Goal: Task Accomplishment & Management: Manage account settings

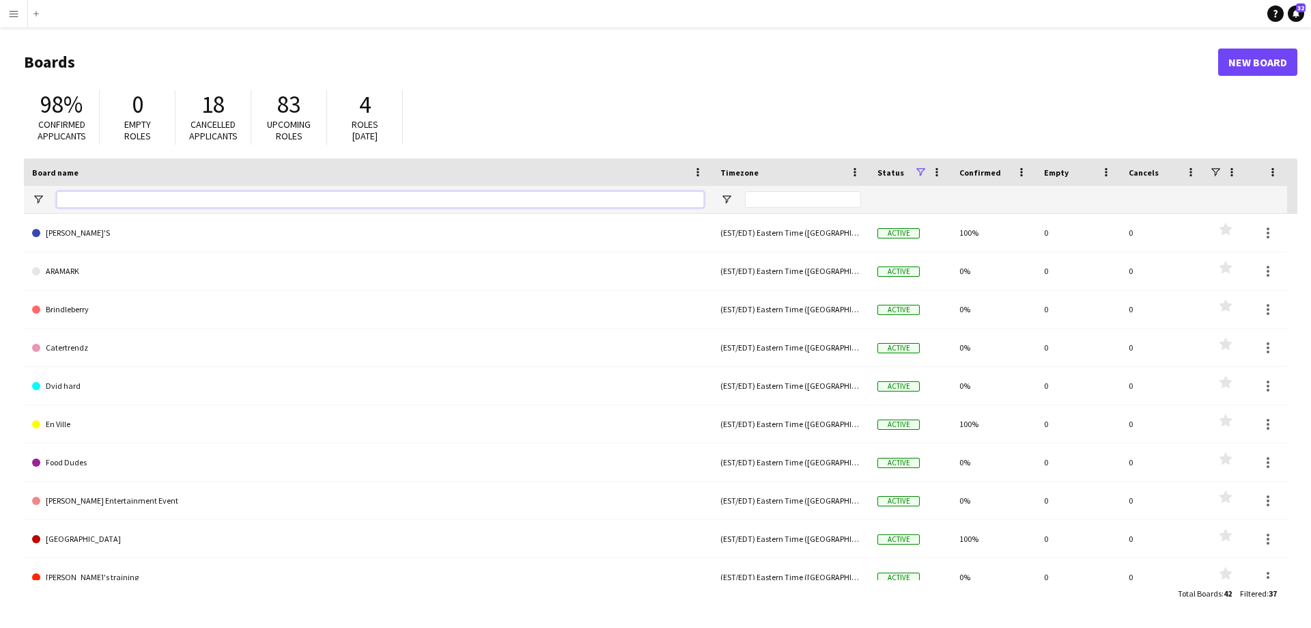
click at [109, 199] on input "Board name Filter Input" at bounding box center [380, 199] width 647 height 16
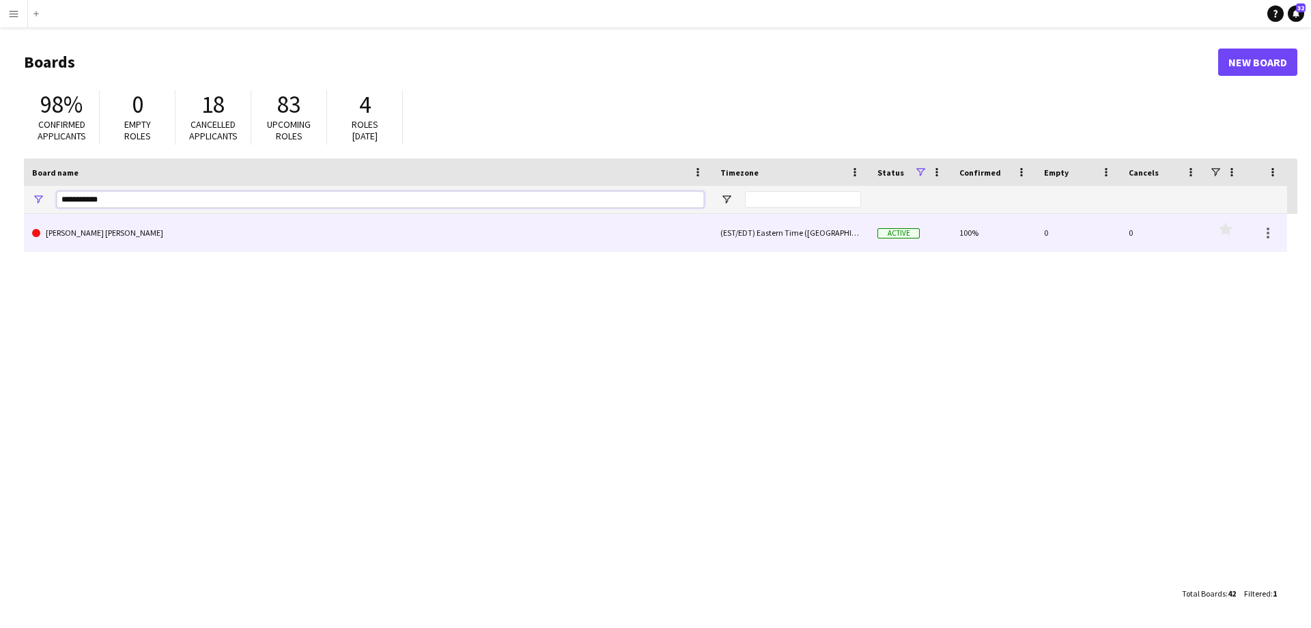
type input "**********"
click at [145, 247] on link "[PERSON_NAME] [PERSON_NAME]" at bounding box center [368, 233] width 672 height 38
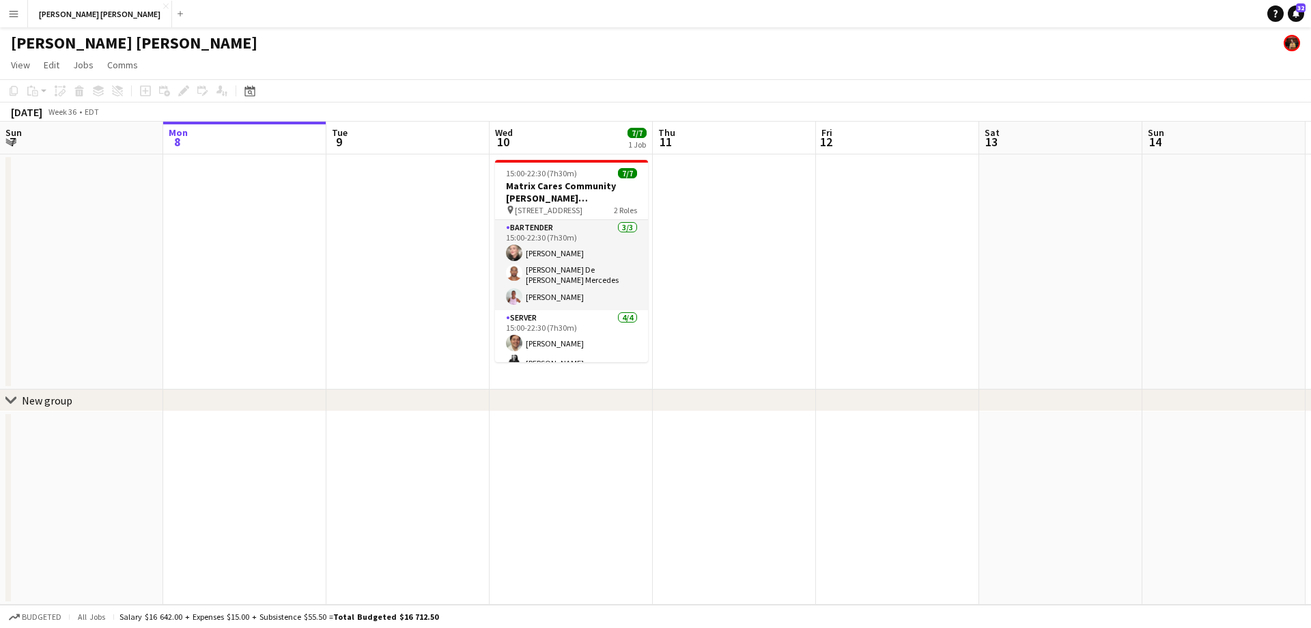
drag, startPoint x: 578, startPoint y: 402, endPoint x: 580, endPoint y: 486, distance: 83.3
click at [580, 497] on div "chevron-right New group Fri 5 Sat 6 Sun 7 Mon 8 Tue 9 Wed 10 7/7 1 Job Thu 11 F…" at bounding box center [655, 363] width 1311 height 483
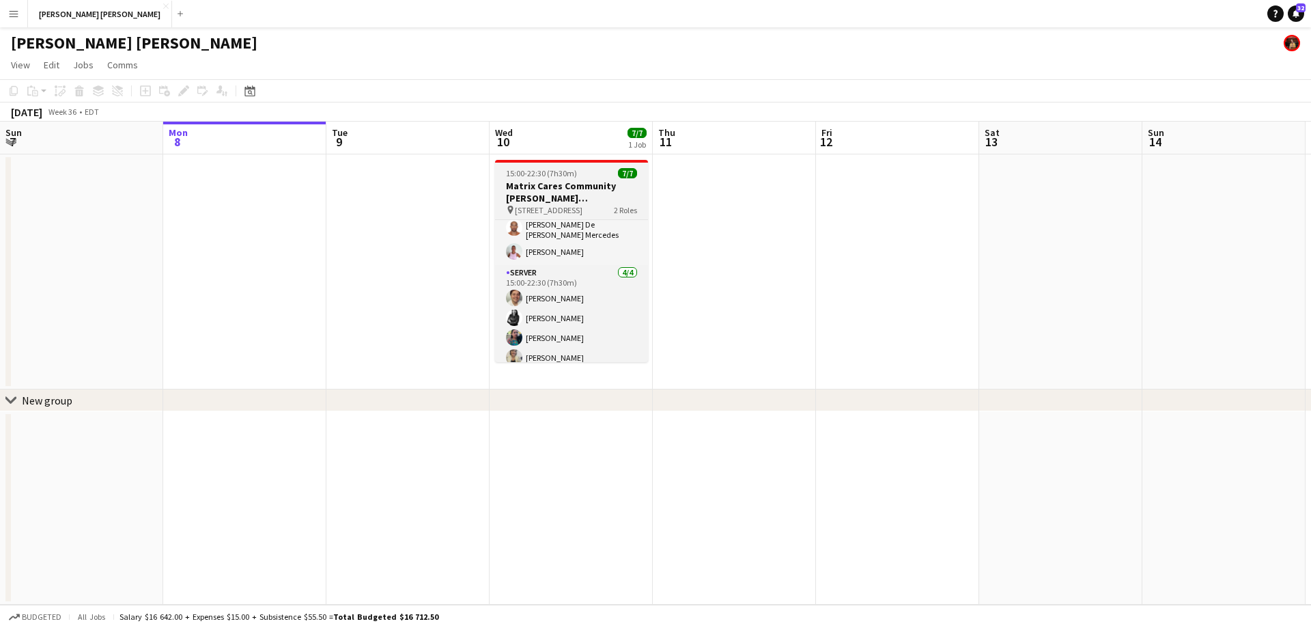
scroll to position [54, 0]
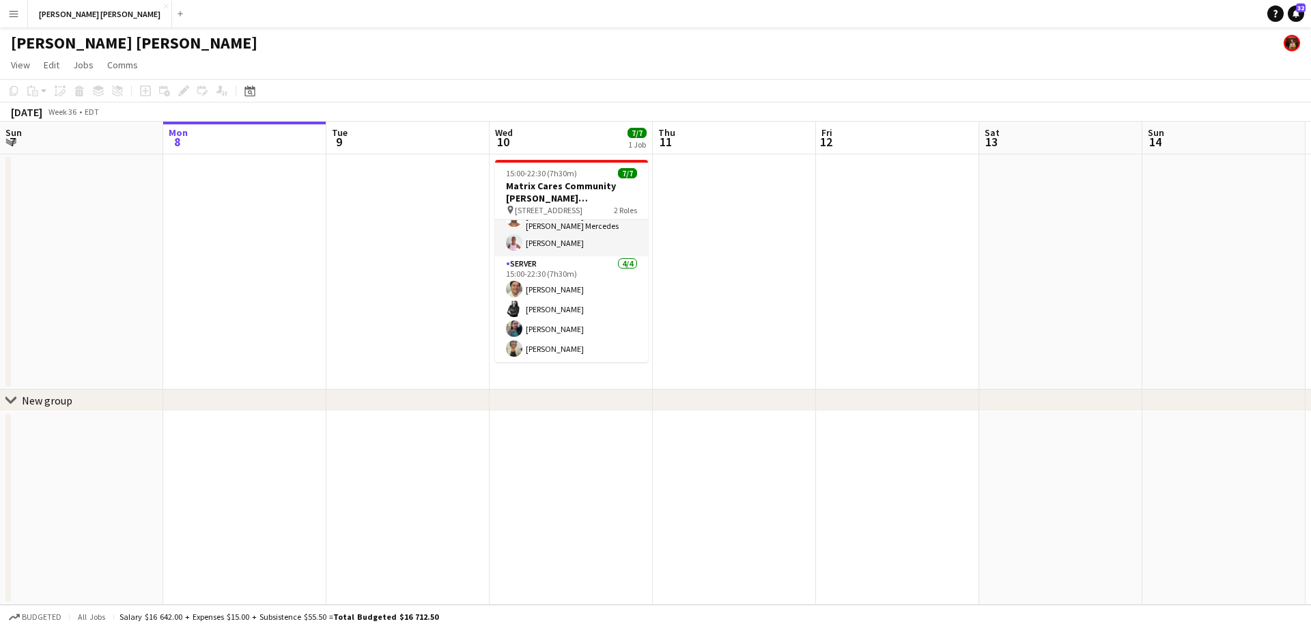
click at [10, 18] on app-icon "Menu" at bounding box center [13, 13] width 11 height 11
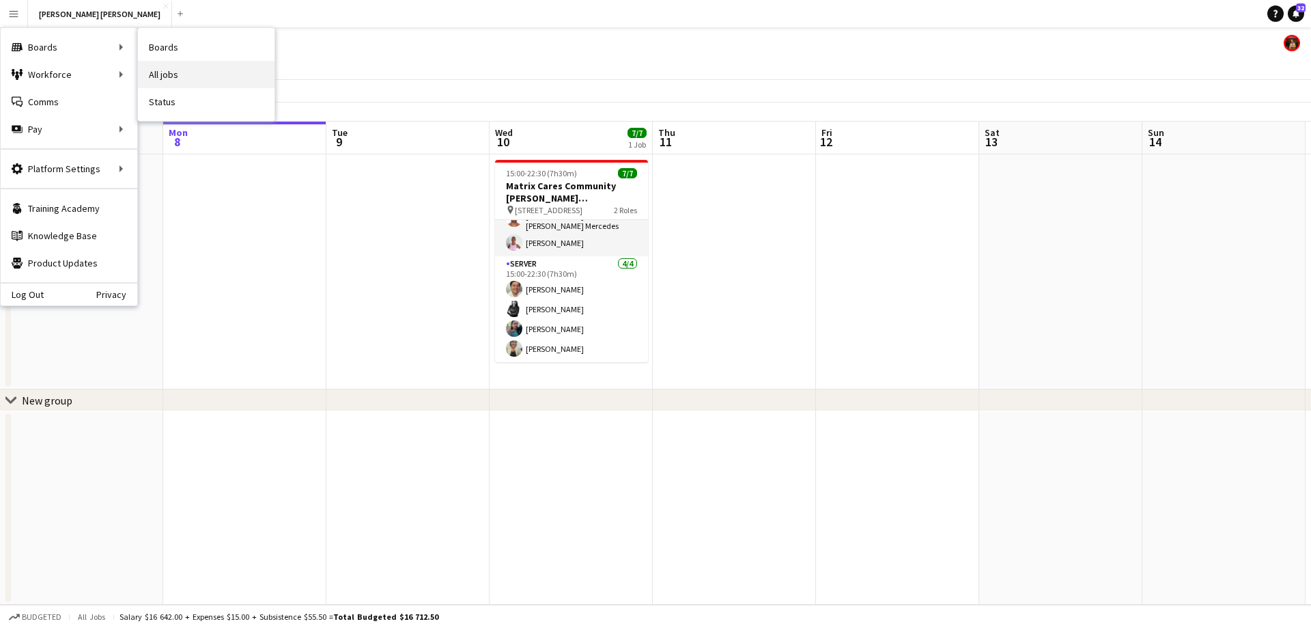
click at [237, 74] on link "All jobs" at bounding box center [206, 74] width 137 height 27
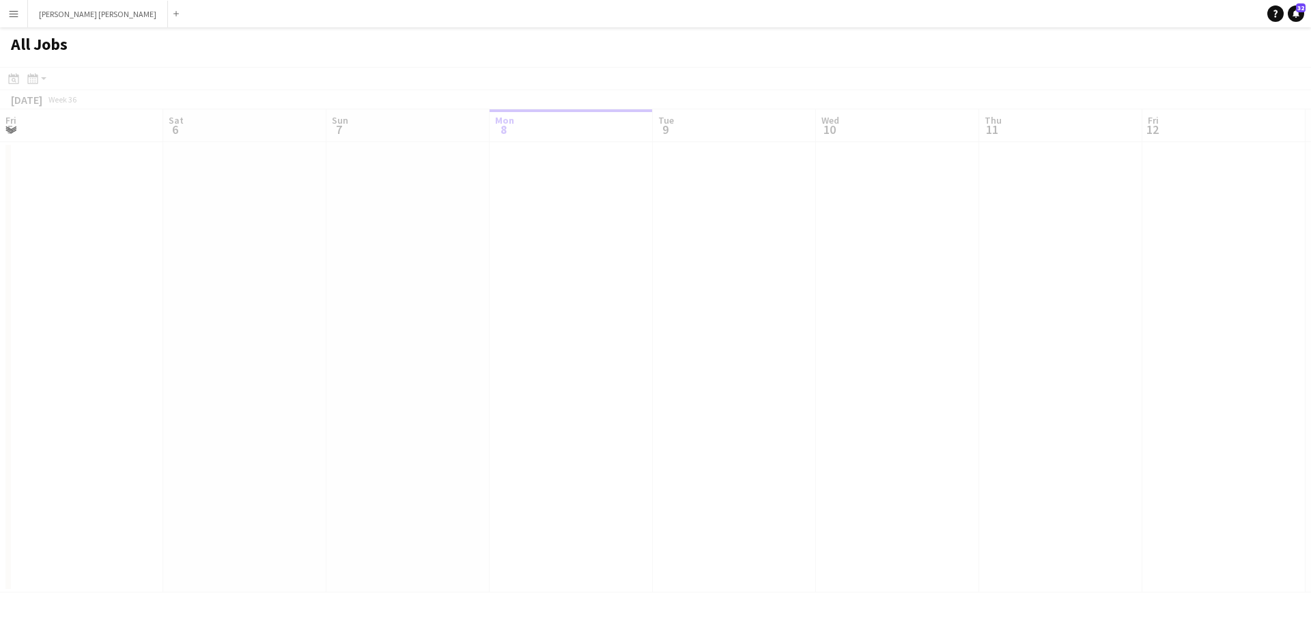
scroll to position [0, 326]
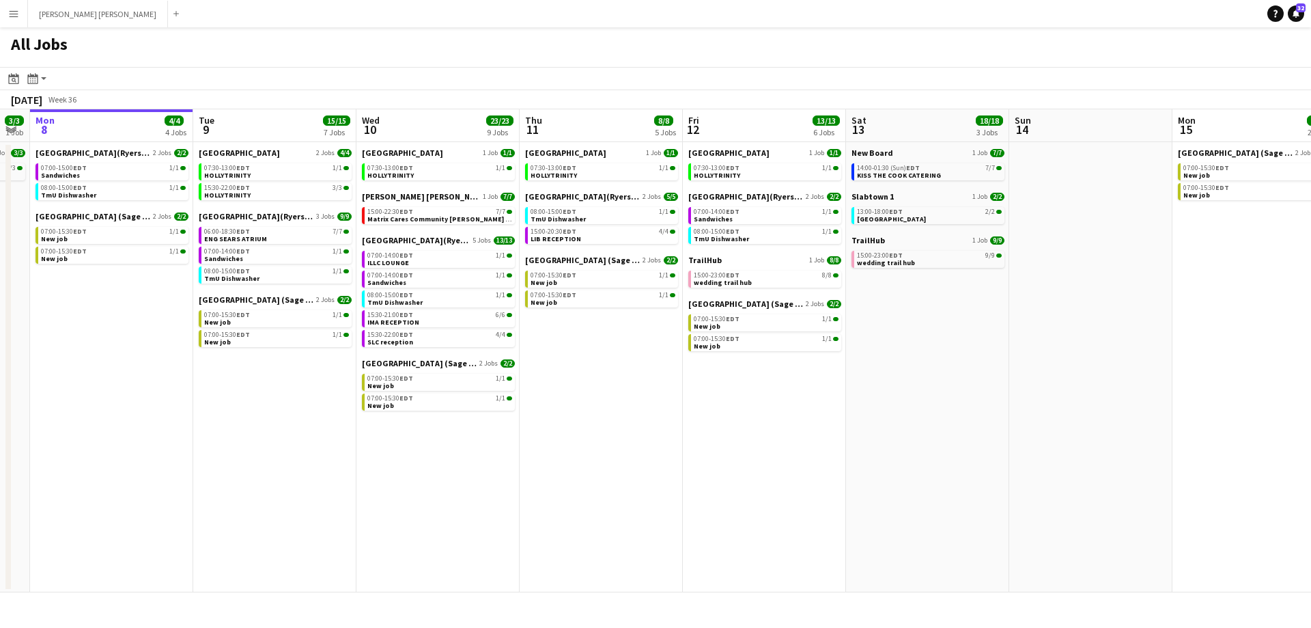
drag, startPoint x: 828, startPoint y: 473, endPoint x: 717, endPoint y: 474, distance: 111.3
click at [717, 474] on app-calendar-viewport "Fri 5 14/14 6 Jobs Sat 6 8/8 1 Job Sun 7 3/3 1 Job Mon 8 4/4 4 Jobs Tue 9 15/15…" at bounding box center [655, 350] width 1311 height 483
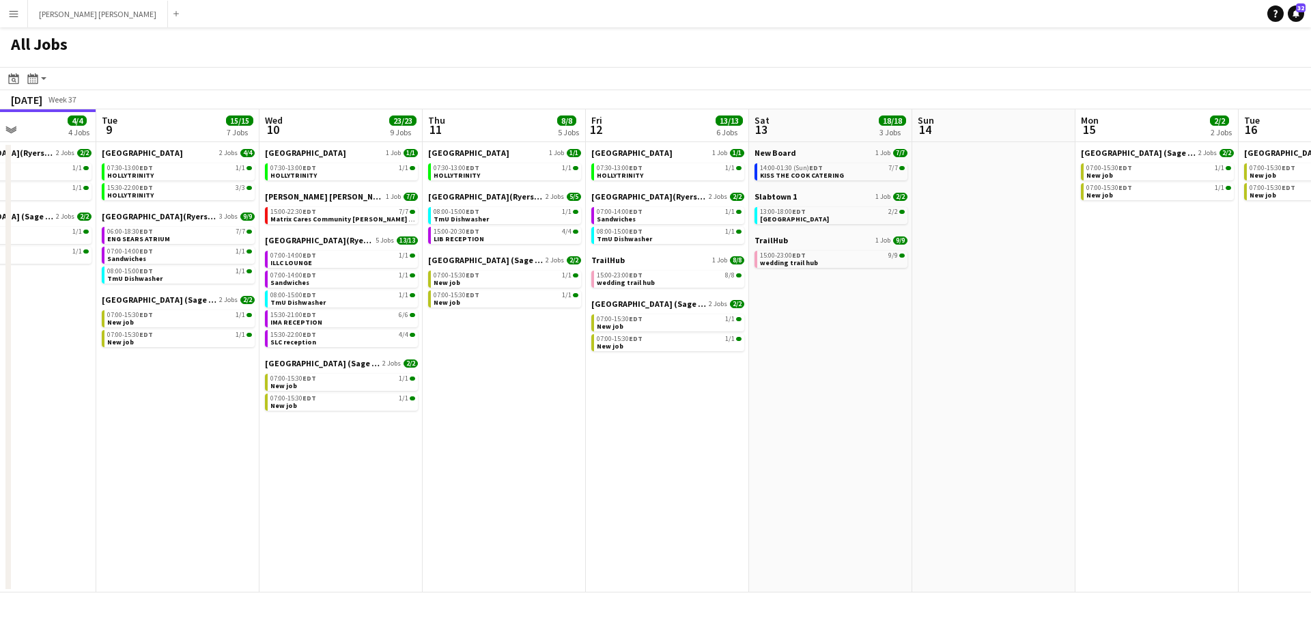
drag, startPoint x: 856, startPoint y: 426, endPoint x: 798, endPoint y: 429, distance: 57.4
click at [798, 429] on app-calendar-viewport "Fri 5 14/14 6 Jobs Sat 6 8/8 1 Job Sun 7 3/3 1 Job Mon 8 4/4 4 Jobs Tue 9 15/15…" at bounding box center [655, 350] width 1311 height 483
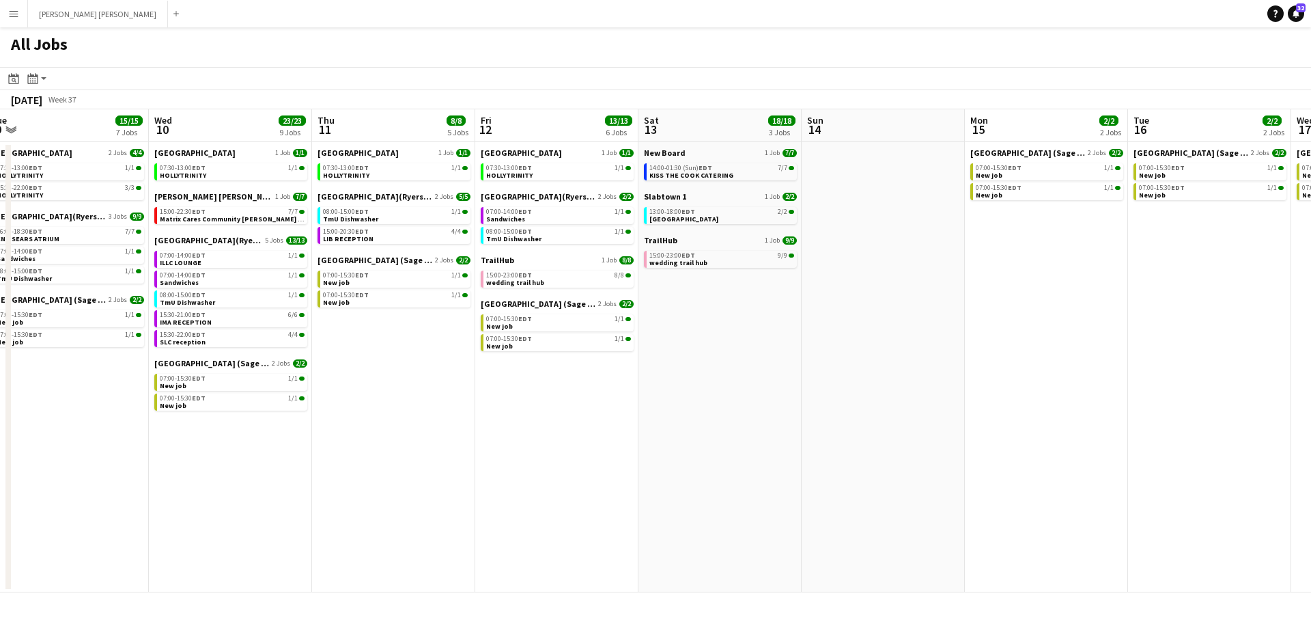
drag, startPoint x: 831, startPoint y: 352, endPoint x: 780, endPoint y: 351, distance: 51.2
click at [780, 351] on app-calendar-viewport "Fri 5 14/14 6 Jobs Sat 6 8/8 1 Job Sun 7 3/3 1 Job Mon 8 4/4 4 Jobs Tue 9 15/15…" at bounding box center [655, 350] width 1311 height 483
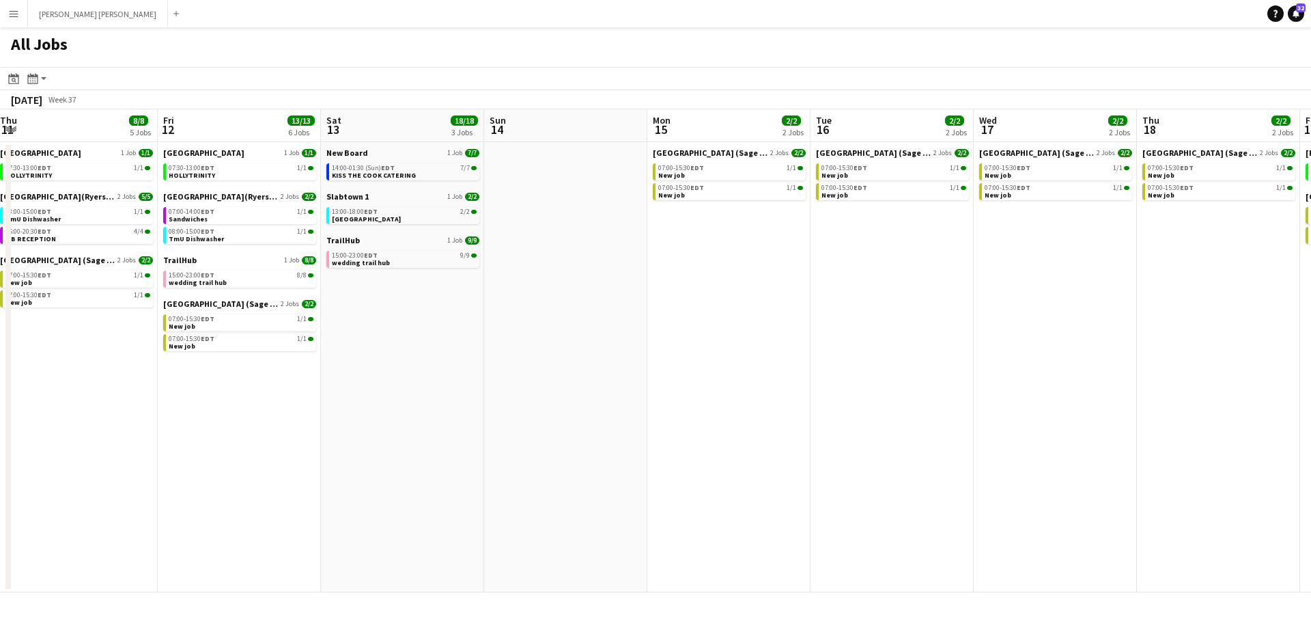
drag, startPoint x: 836, startPoint y: 341, endPoint x: 531, endPoint y: 353, distance: 305.5
click at [531, 353] on app-calendar-viewport "Sun 7 3/3 1 Job Mon 8 4/4 4 Jobs Tue 9 15/15 7 Jobs Wed 10 23/23 9 Jobs Thu 11 …" at bounding box center [655, 350] width 1311 height 483
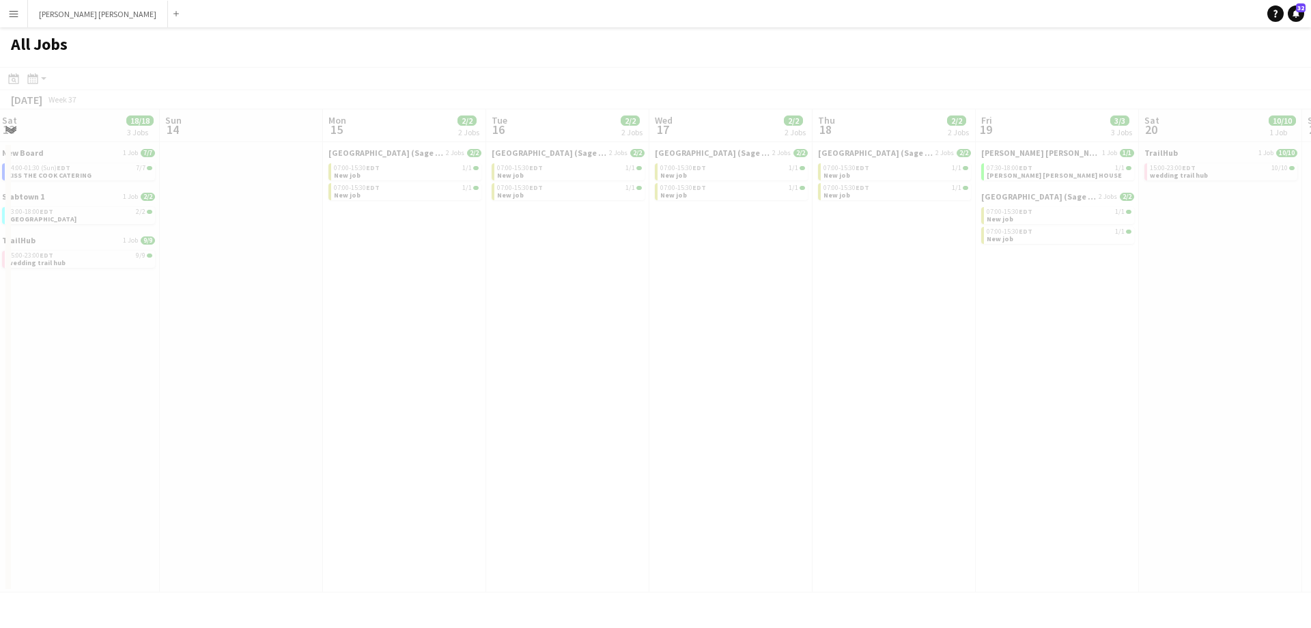
drag, startPoint x: 858, startPoint y: 339, endPoint x: 531, endPoint y: 352, distance: 327.4
click at [531, 352] on app-calendar-viewport "Tue 9 15/15 7 Jobs Wed 10 23/23 9 Jobs Thu 11 8/8 5 Jobs Fri 12 13/13 6 Jobs Sa…" at bounding box center [655, 350] width 1311 height 483
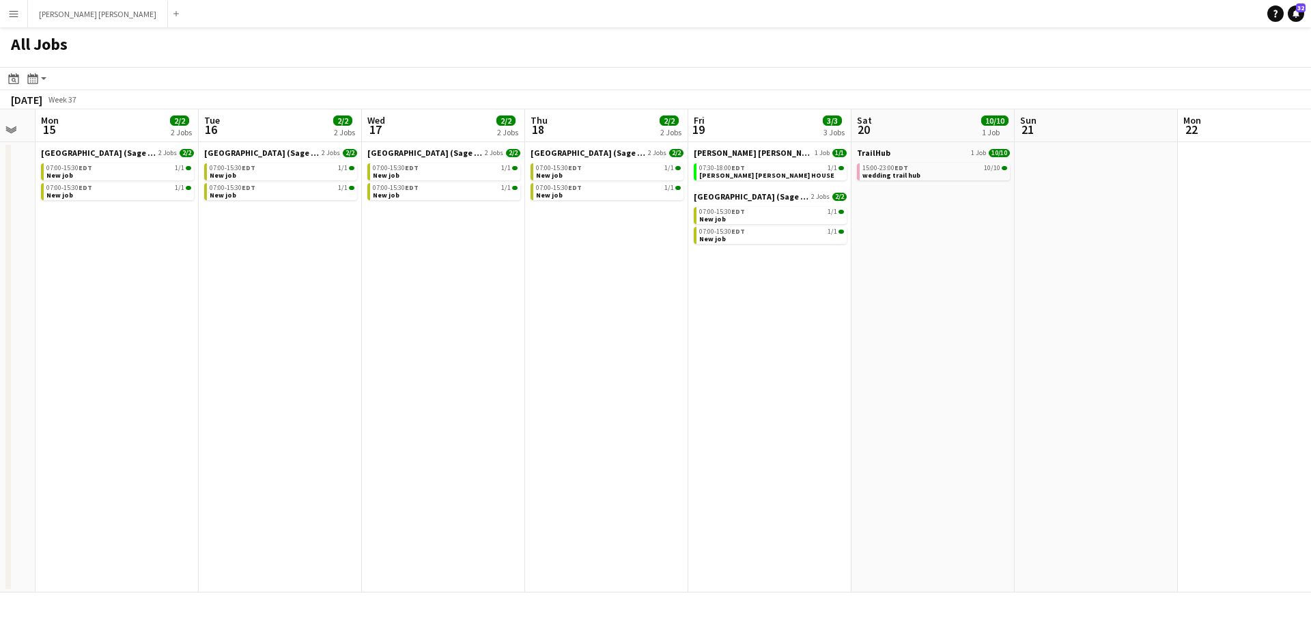
drag, startPoint x: 1028, startPoint y: 345, endPoint x: 742, endPoint y: 348, distance: 285.5
click at [742, 348] on app-calendar-viewport "Thu 11 8/8 5 Jobs Fri 12 13/13 6 Jobs Sat 13 18/18 3 Jobs Sun 14 Mon 15 2/2 2 J…" at bounding box center [655, 350] width 1311 height 483
click at [894, 177] on span "wedding trail hub" at bounding box center [890, 175] width 58 height 9
click at [57, 13] on button "MILLER LASH Close" at bounding box center [98, 14] width 140 height 27
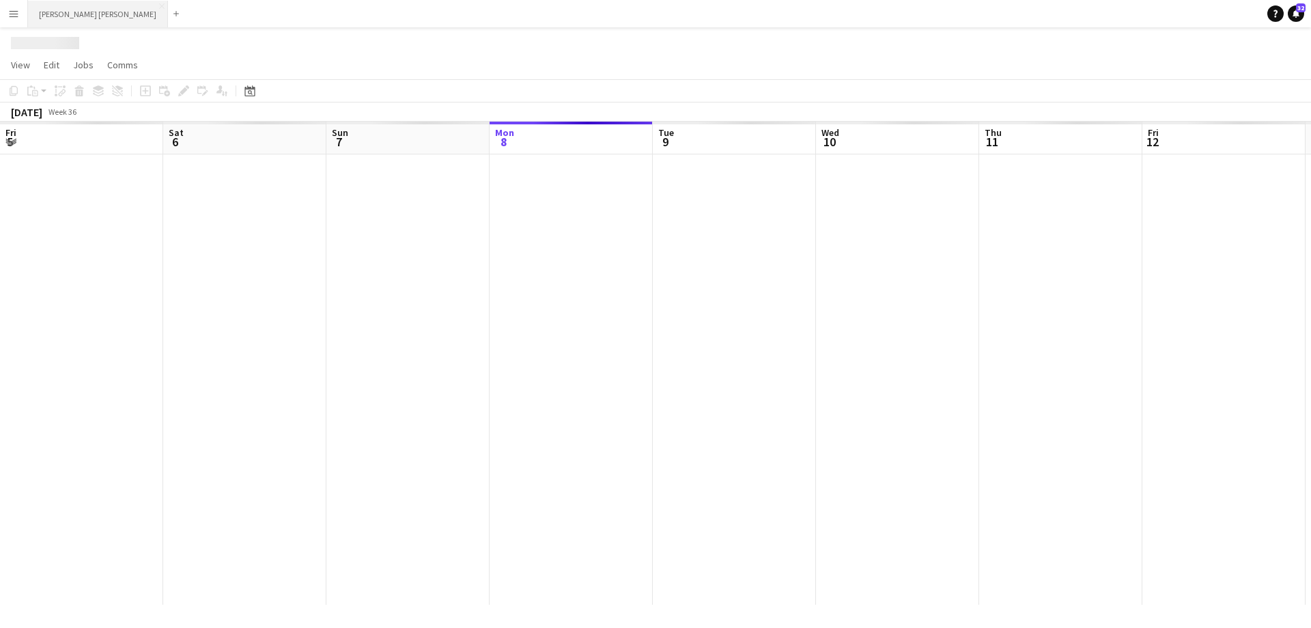
scroll to position [0, 326]
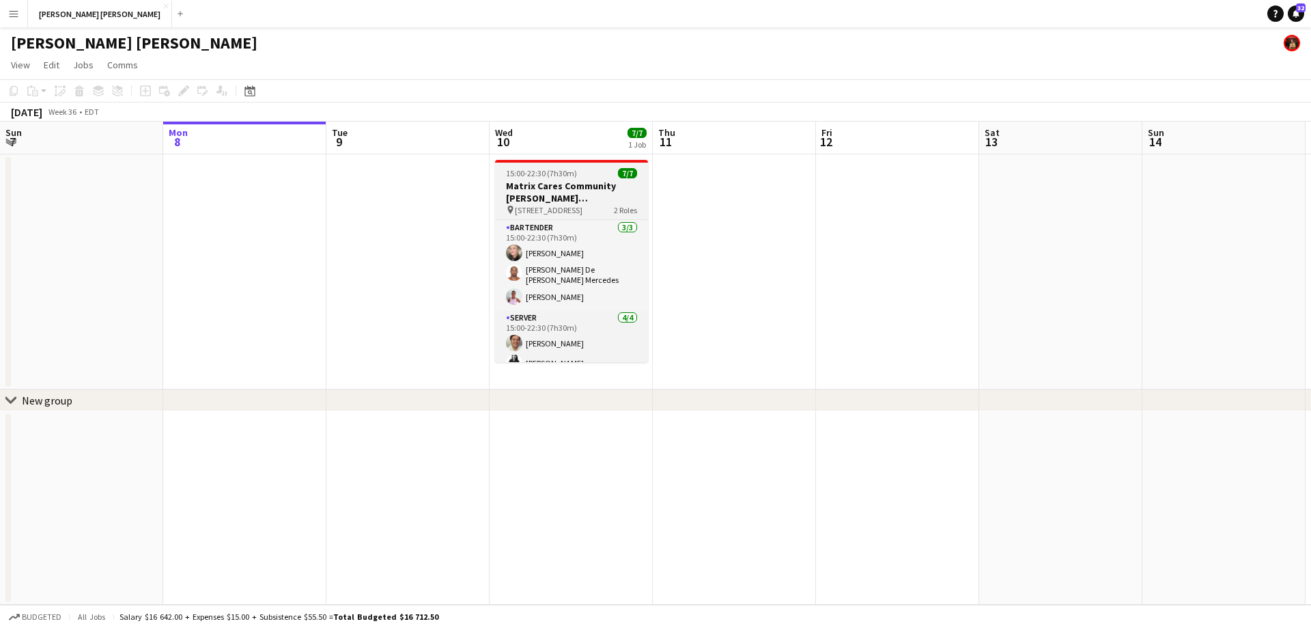
click at [546, 191] on h3 "Matrix Cares Community Miller Lash" at bounding box center [571, 192] width 153 height 25
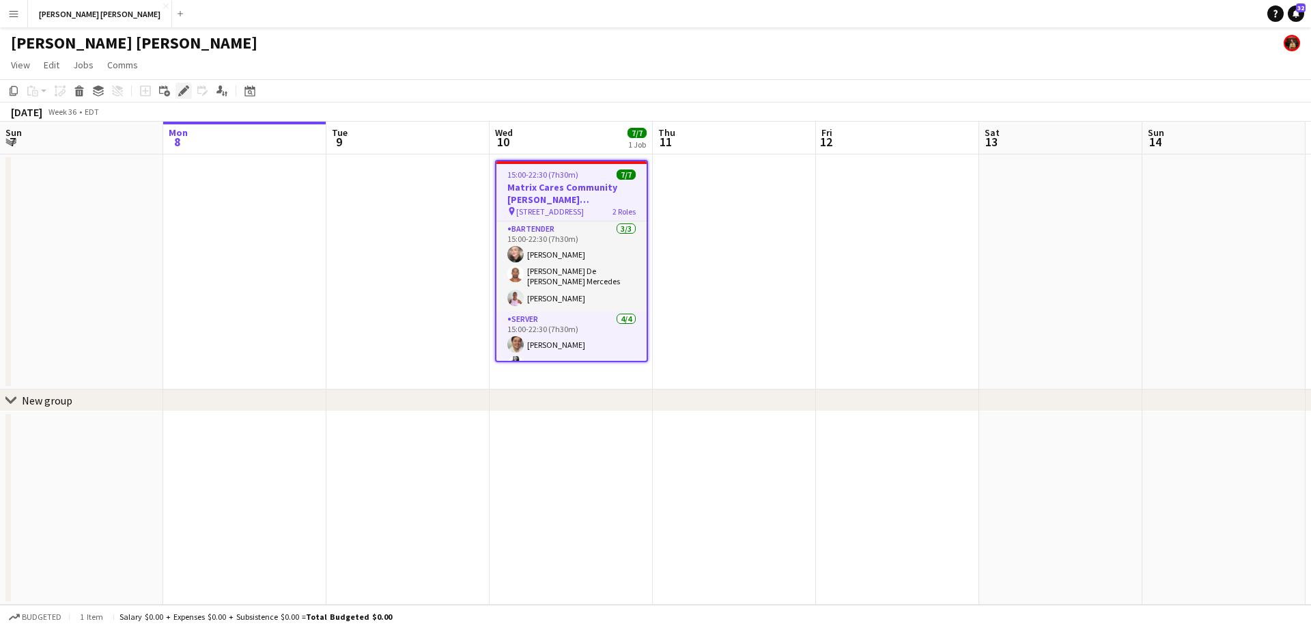
click at [177, 90] on div "Edit" at bounding box center [184, 91] width 16 height 16
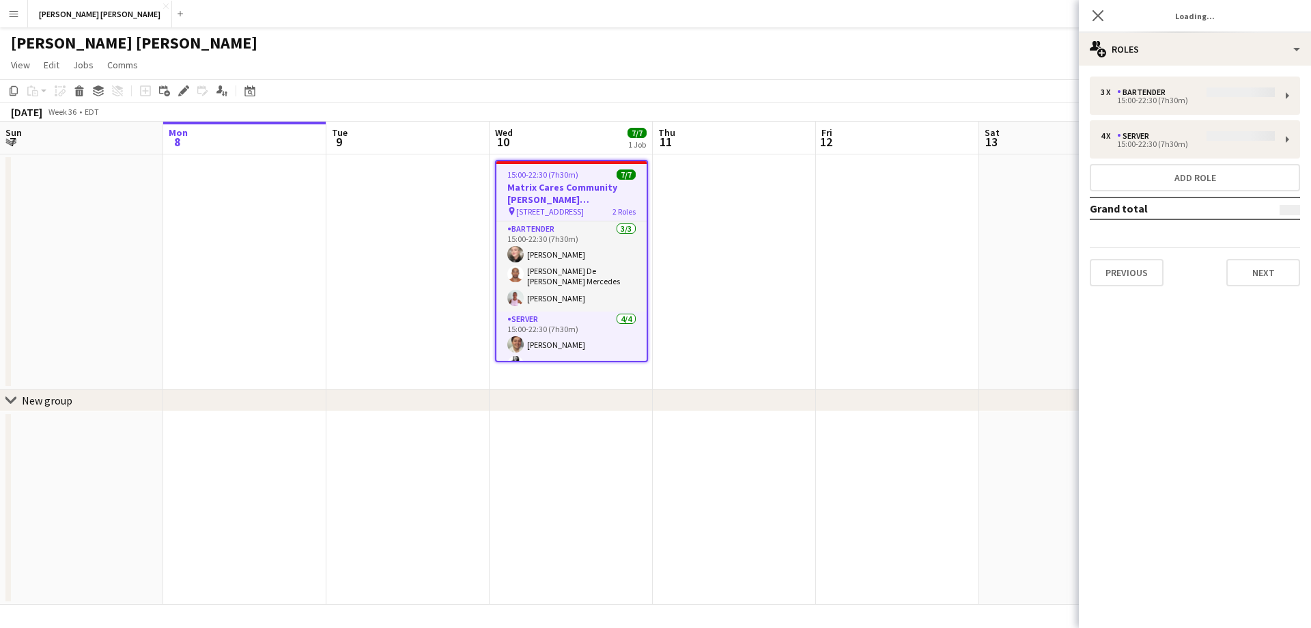
type input "*******"
click at [1126, 283] on button "Previous" at bounding box center [1127, 272] width 74 height 27
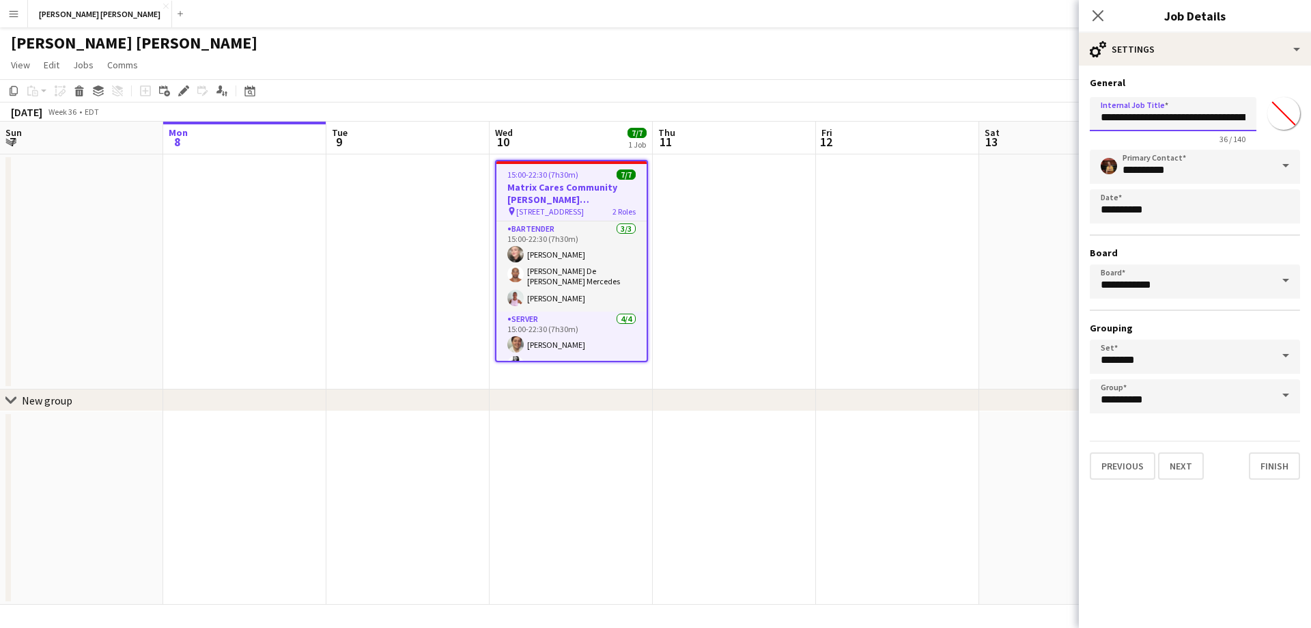
scroll to position [0, 23]
drag, startPoint x: 1096, startPoint y: 117, endPoint x: 1162, endPoint y: 112, distance: 66.5
click at [1268, 110] on div "**********" at bounding box center [1195, 118] width 210 height 53
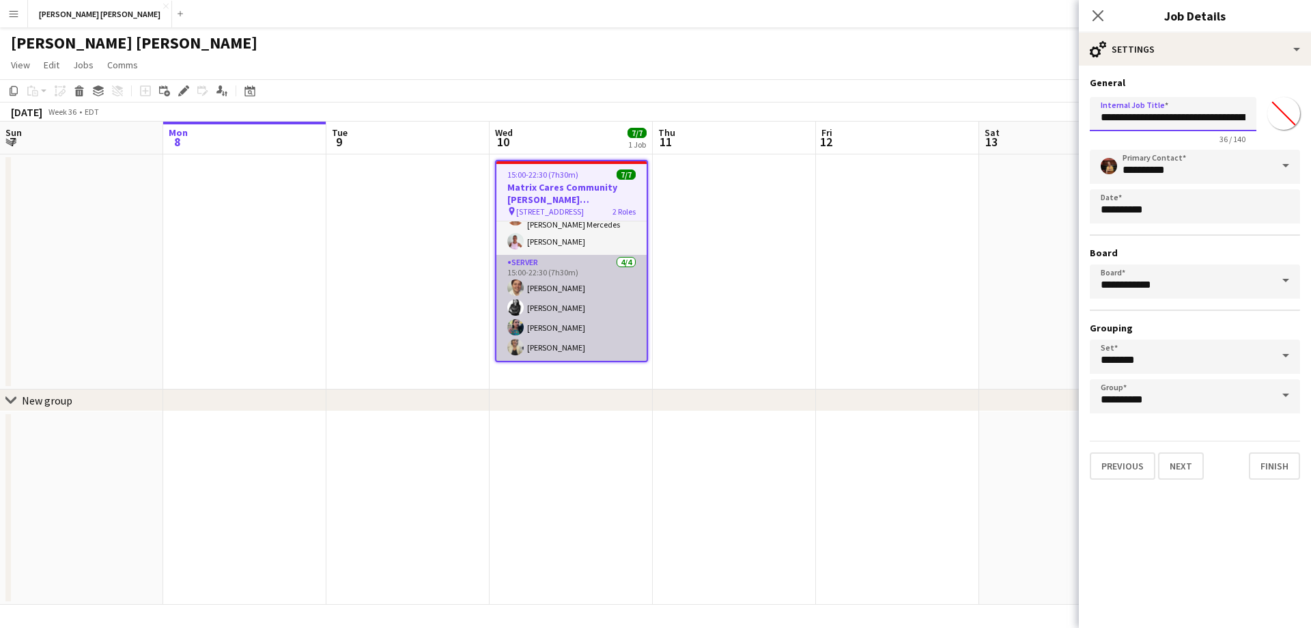
scroll to position [0, 0]
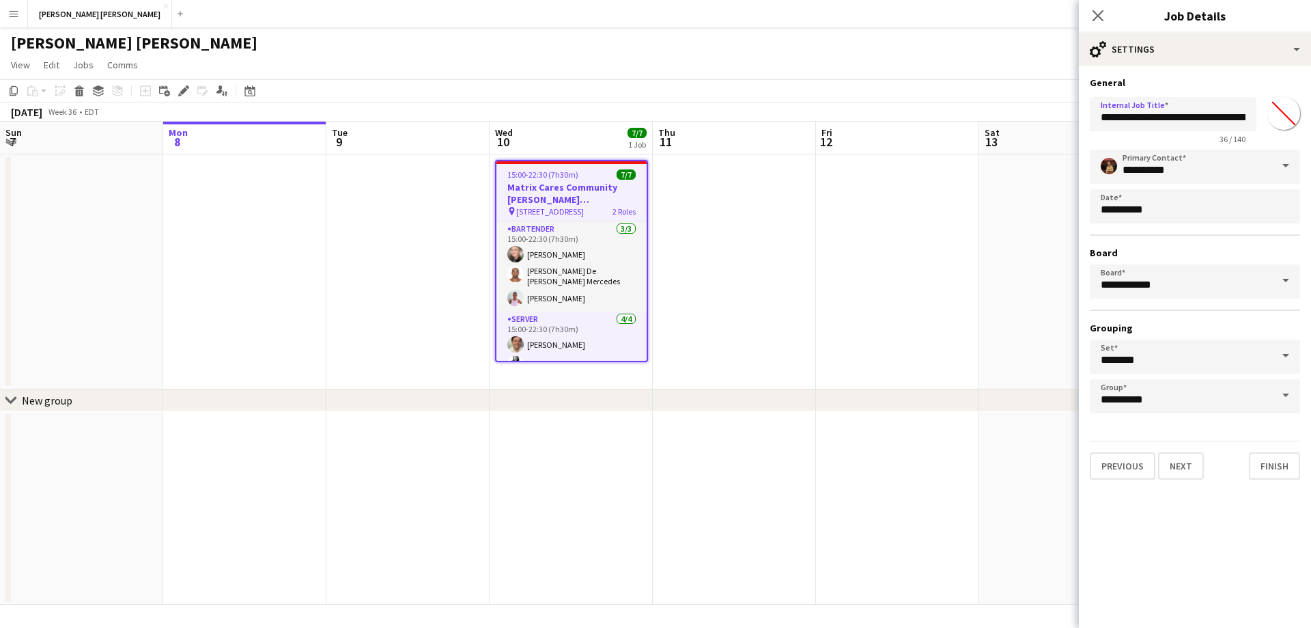
click at [1017, 57] on app-page-menu "View Day view expanded Day view collapsed Month view Date picker Jump to today …" at bounding box center [655, 66] width 1311 height 26
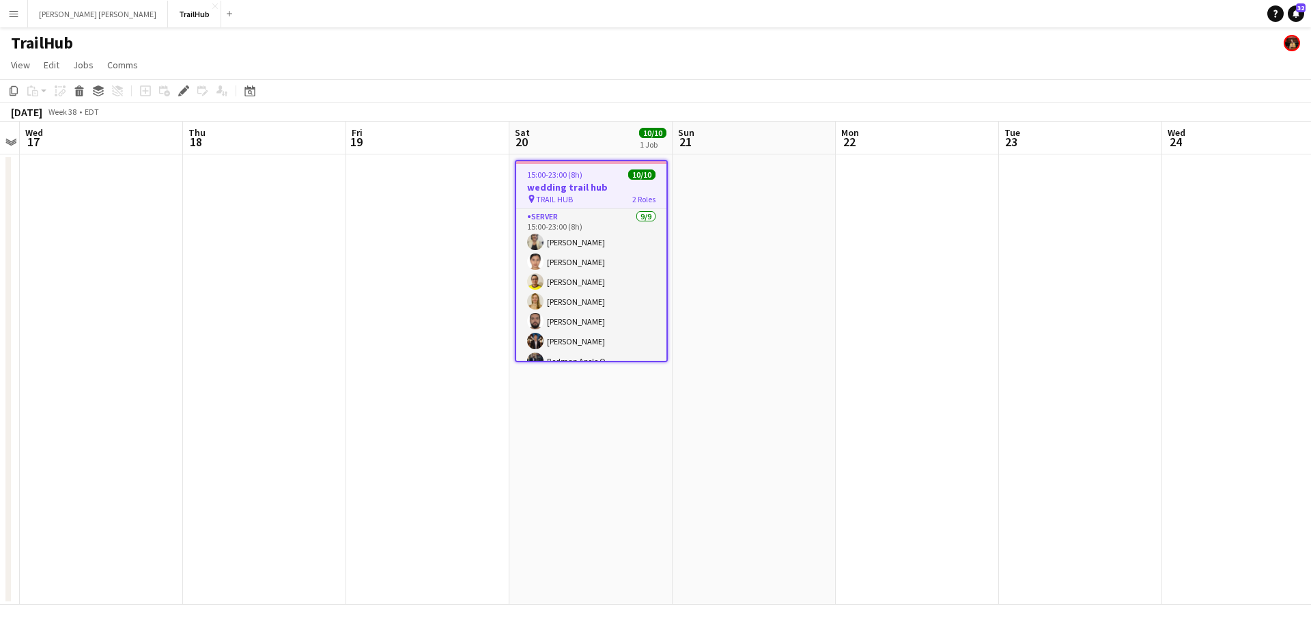
click at [18, 17] on app-icon "Menu" at bounding box center [13, 13] width 11 height 11
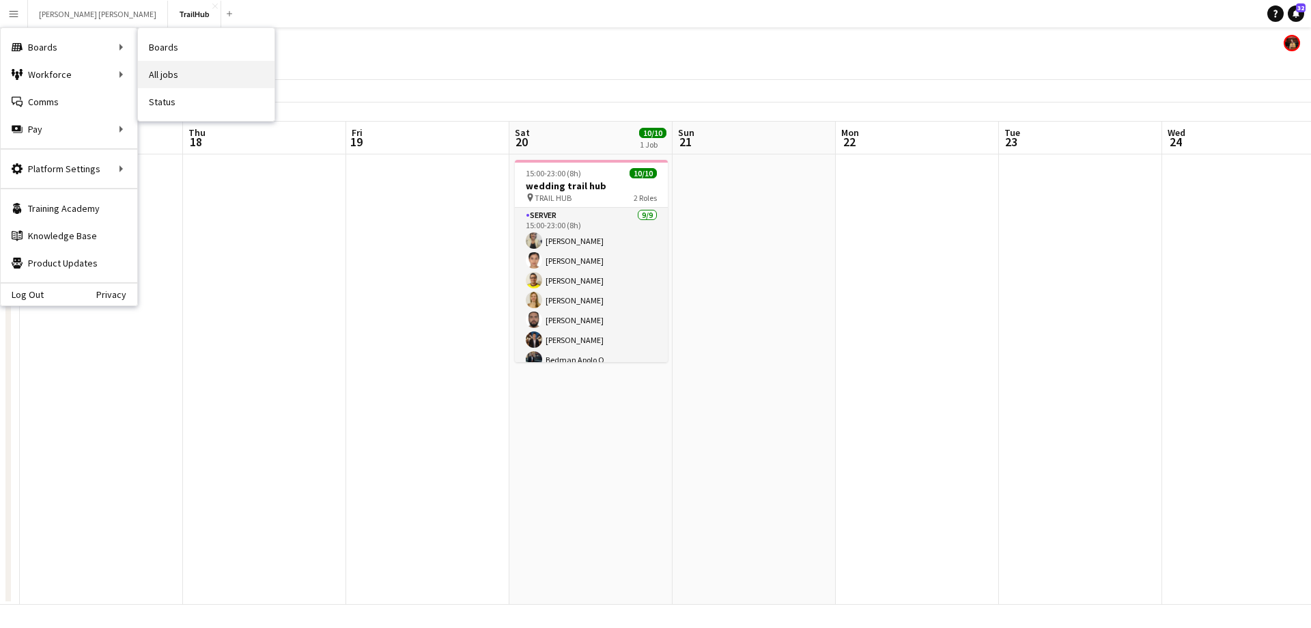
click at [231, 82] on link "All jobs" at bounding box center [206, 74] width 137 height 27
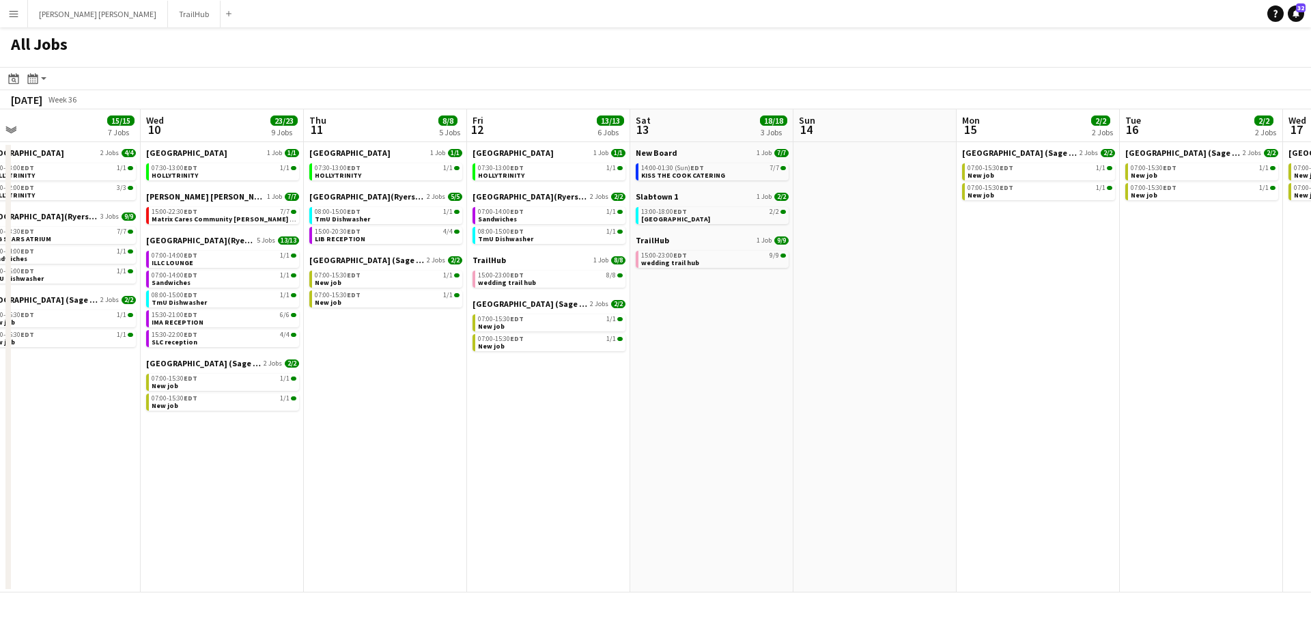
drag, startPoint x: 822, startPoint y: 337, endPoint x: 497, endPoint y: 354, distance: 326.2
click at [488, 359] on app-calendar-viewport "Fri 5 14/14 6 Jobs Sat 6 8/8 1 Job Sun 7 3/3 1 Job Mon 8 4/4 4 Jobs Tue 9 15/15…" at bounding box center [655, 350] width 1311 height 483
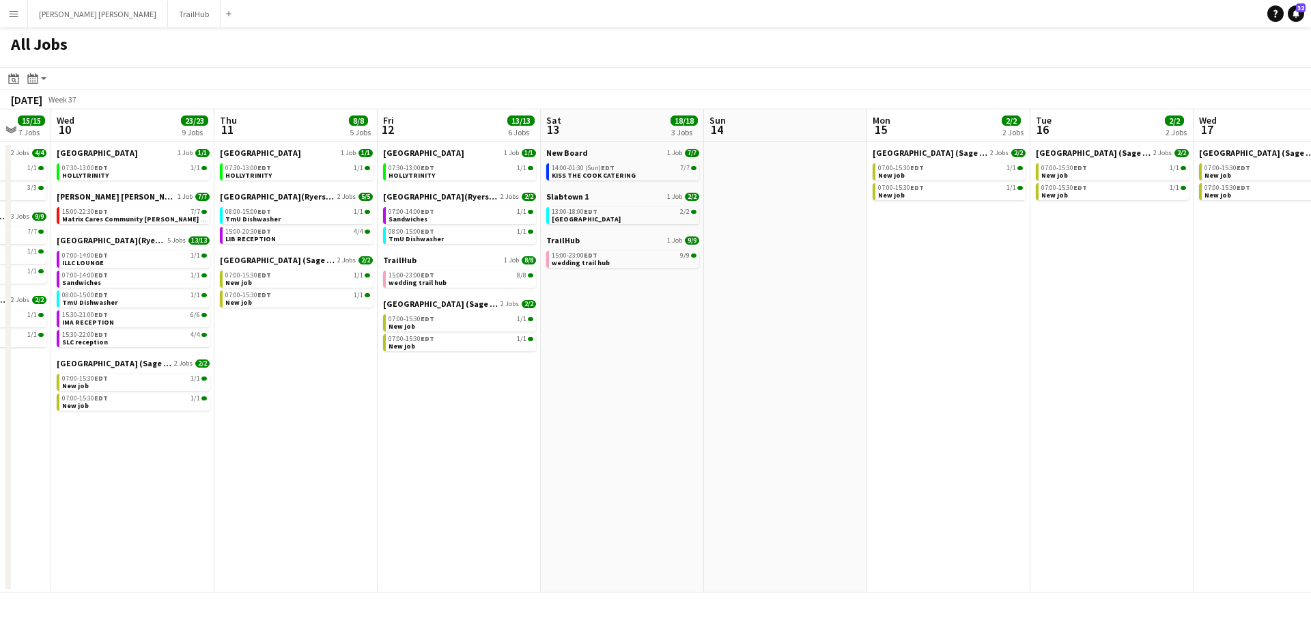
drag, startPoint x: 845, startPoint y: 331, endPoint x: 743, endPoint y: 343, distance: 103.1
click at [744, 343] on app-calendar-viewport "Sun 7 3/3 1 Job Mon 8 4/4 4 Jobs Tue 9 15/15 7 Jobs Wed 10 23/23 9 Jobs Thu 11 …" at bounding box center [655, 350] width 1311 height 483
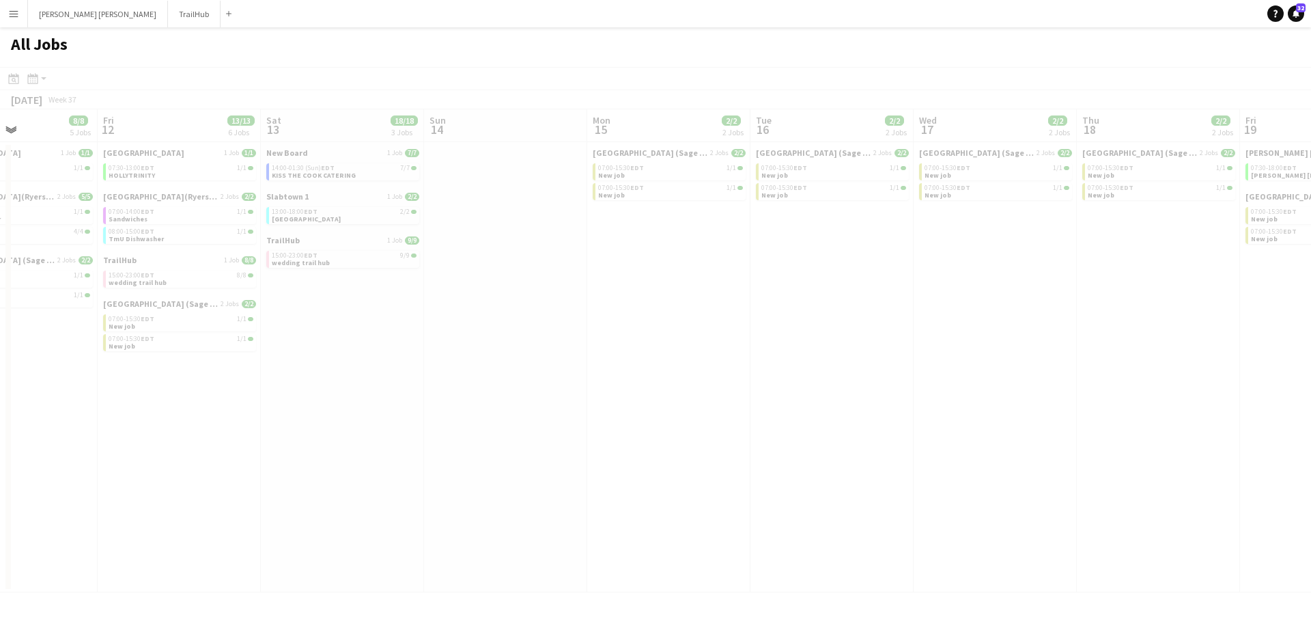
drag, startPoint x: 1205, startPoint y: 365, endPoint x: 738, endPoint y: 303, distance: 470.5
click at [646, 316] on app-all-jobs "All Jobs Date picker SEP 2025 SEP 2025 Monday M Tuesday T Wednesday W Thursday …" at bounding box center [655, 309] width 1311 height 565
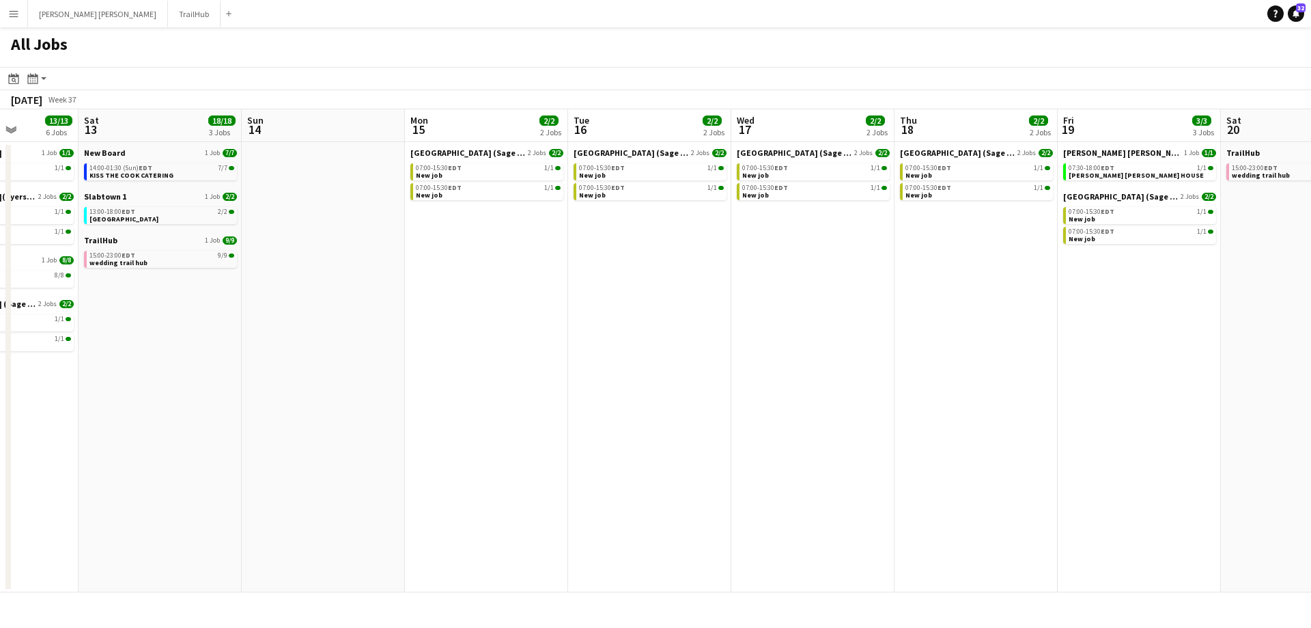
drag, startPoint x: 822, startPoint y: 315, endPoint x: 637, endPoint y: 317, distance: 184.4
click at [637, 317] on app-calendar-viewport "Tue 9 15/15 7 Jobs Wed 10 23/23 9 Jobs Thu 11 8/8 5 Jobs Fri 12 13/13 6 Jobs Sa…" at bounding box center [655, 350] width 1311 height 483
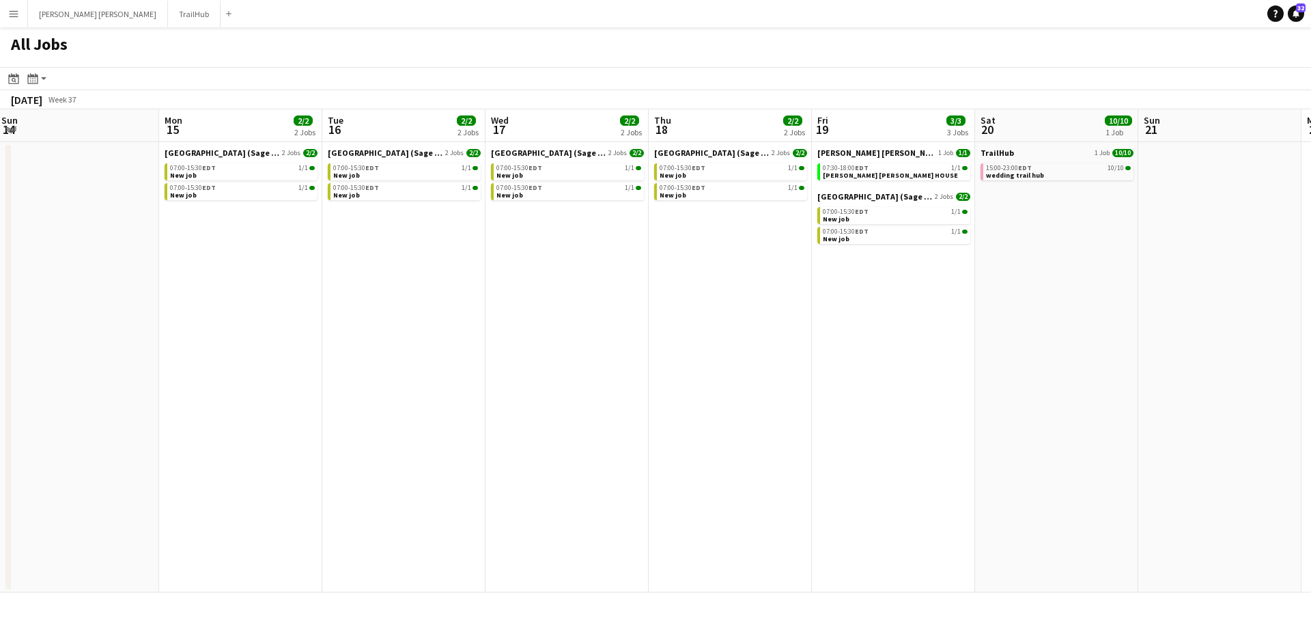
drag, startPoint x: 797, startPoint y: 303, endPoint x: 645, endPoint y: 295, distance: 152.5
click at [643, 298] on app-calendar-viewport "Thu 11 8/8 5 Jobs Fri 12 13/13 6 Jobs Sat 13 18/18 3 Jobs Sun 14 Mon 15 2/2 2 J…" at bounding box center [655, 350] width 1311 height 483
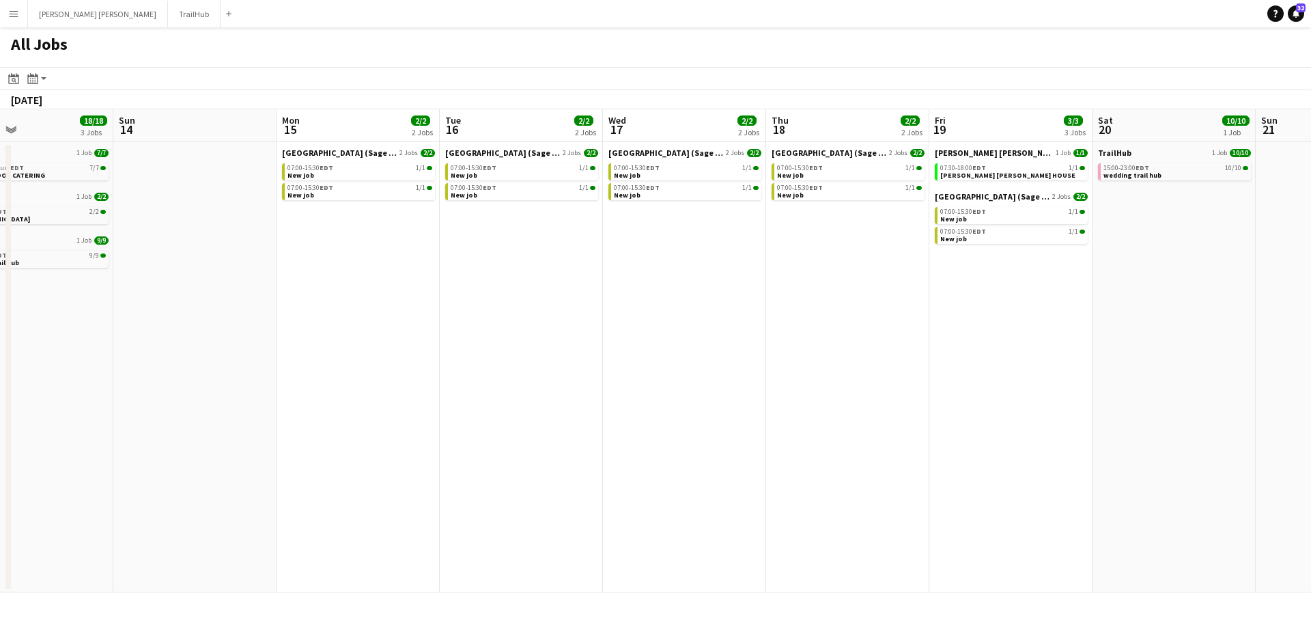
click at [641, 320] on app-all-jobs "All Jobs Date picker SEP 2025 SEP 2025 Monday M Tuesday T Wednesday W Thursday …" at bounding box center [655, 309] width 1311 height 565
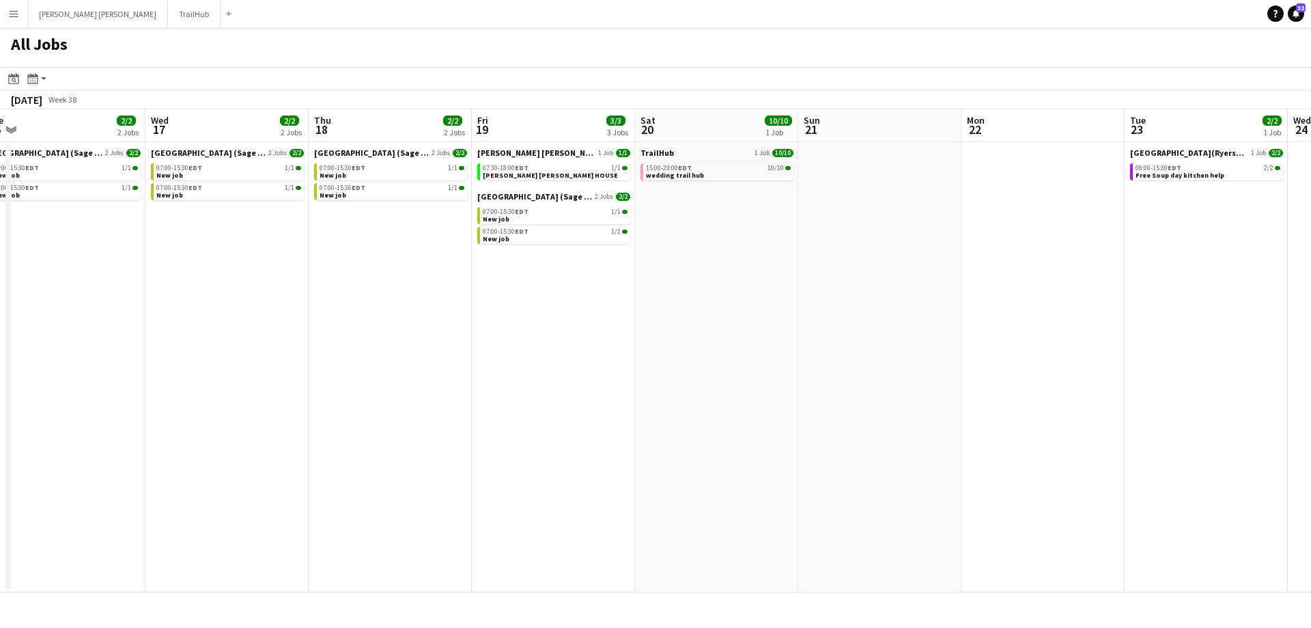
drag, startPoint x: 968, startPoint y: 310, endPoint x: 432, endPoint y: 268, distance: 538.5
click at [434, 268] on app-calendar-viewport "Sat 13 18/18 3 Jobs Sun 14 Mon 15 2/2 2 Jobs Tue 16 2/2 2 Jobs Wed 17 2/2 2 Job…" at bounding box center [655, 350] width 1311 height 483
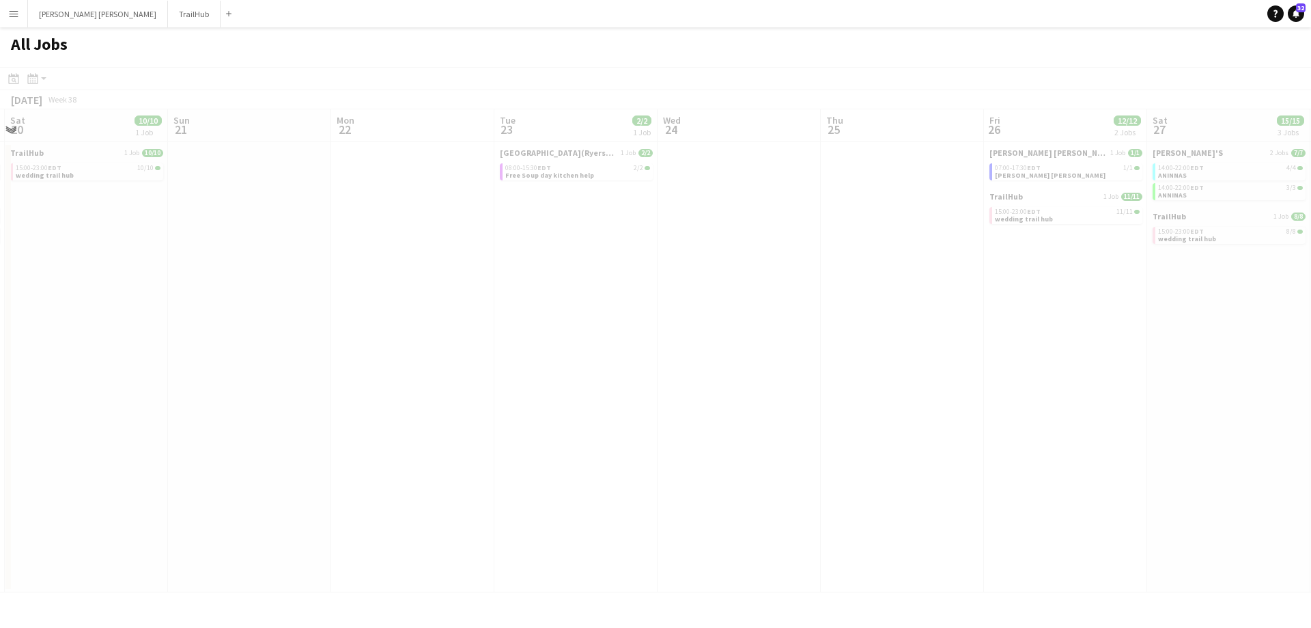
click at [265, 254] on app-calendar-viewport "Wed 17 2/2 2 Jobs Thu 18 2/2 2 Jobs Fri 19 3/3 3 Jobs Sat 20 10/10 1 Job Sun 21…" at bounding box center [655, 350] width 1311 height 483
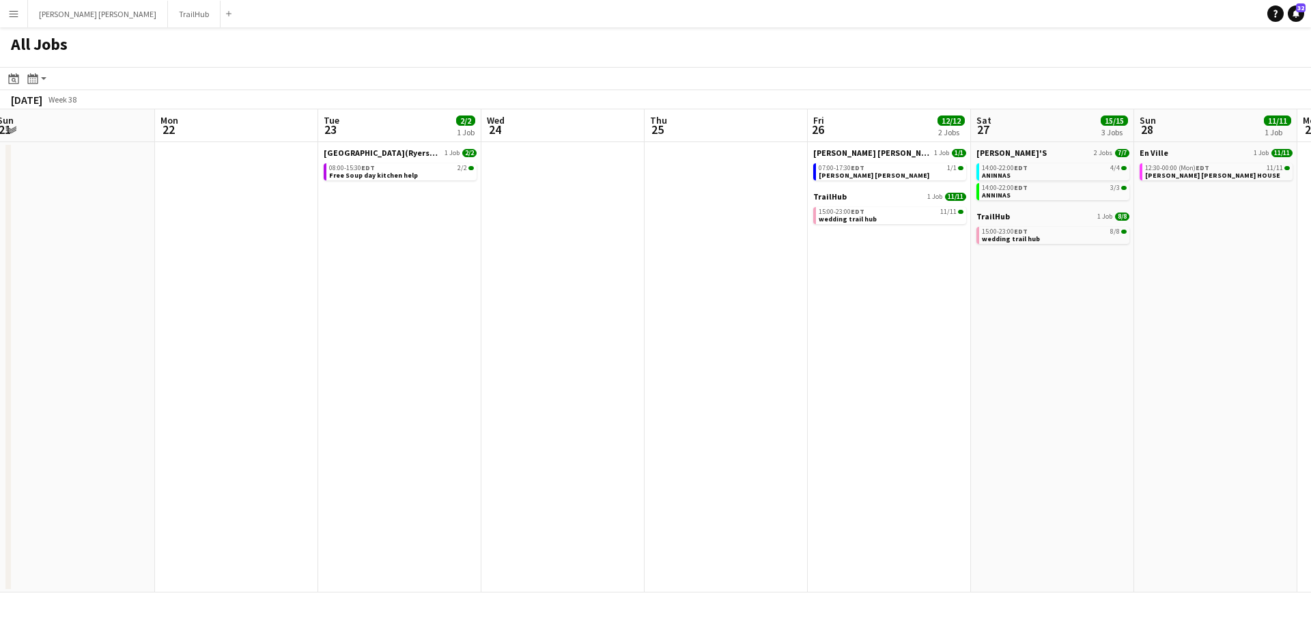
scroll to position [0, 462]
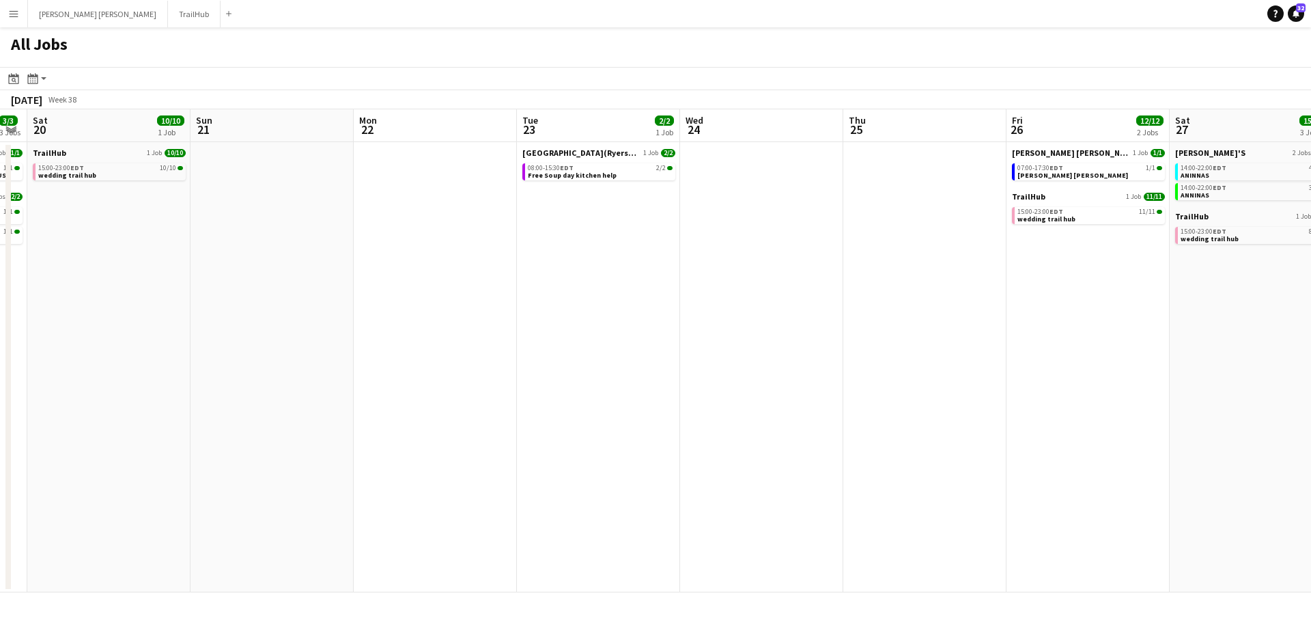
drag, startPoint x: 637, startPoint y: 268, endPoint x: 357, endPoint y: 253, distance: 280.4
click at [357, 253] on app-calendar-viewport "Wed 17 2/2 2 Jobs Thu 18 2/2 2 Jobs Fri 19 3/3 3 Jobs Sat 20 10/10 1 Job Sun 21…" at bounding box center [655, 350] width 1311 height 483
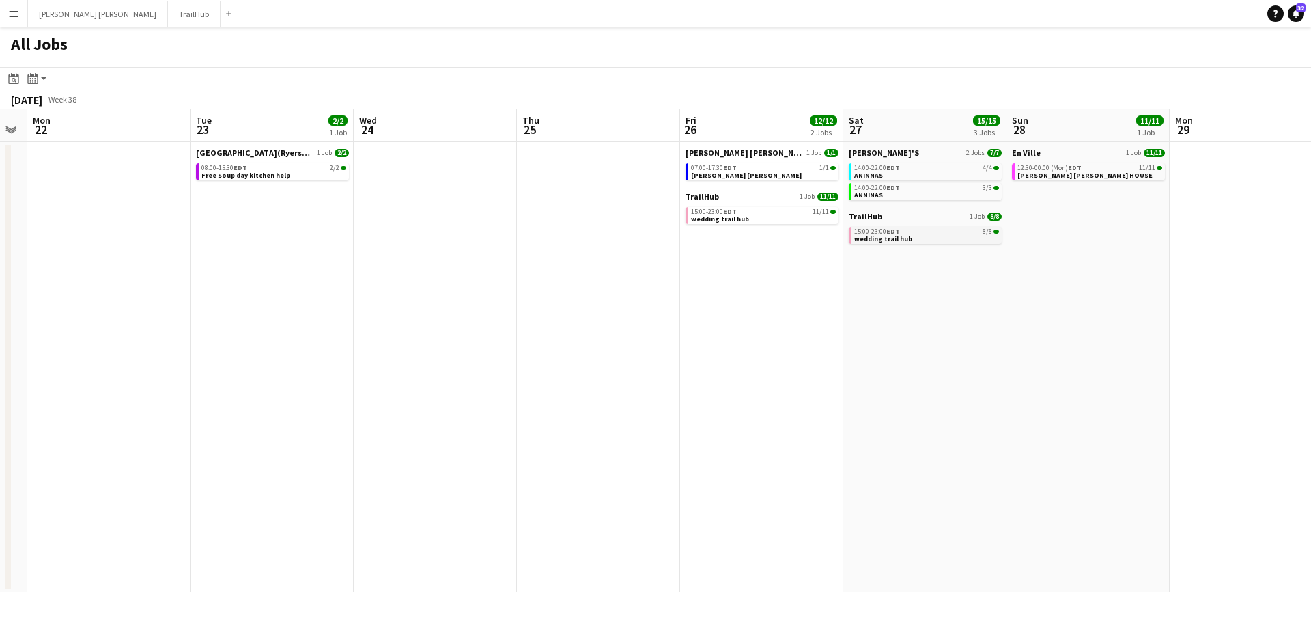
click at [886, 236] on span "wedding trail hub" at bounding box center [883, 238] width 58 height 9
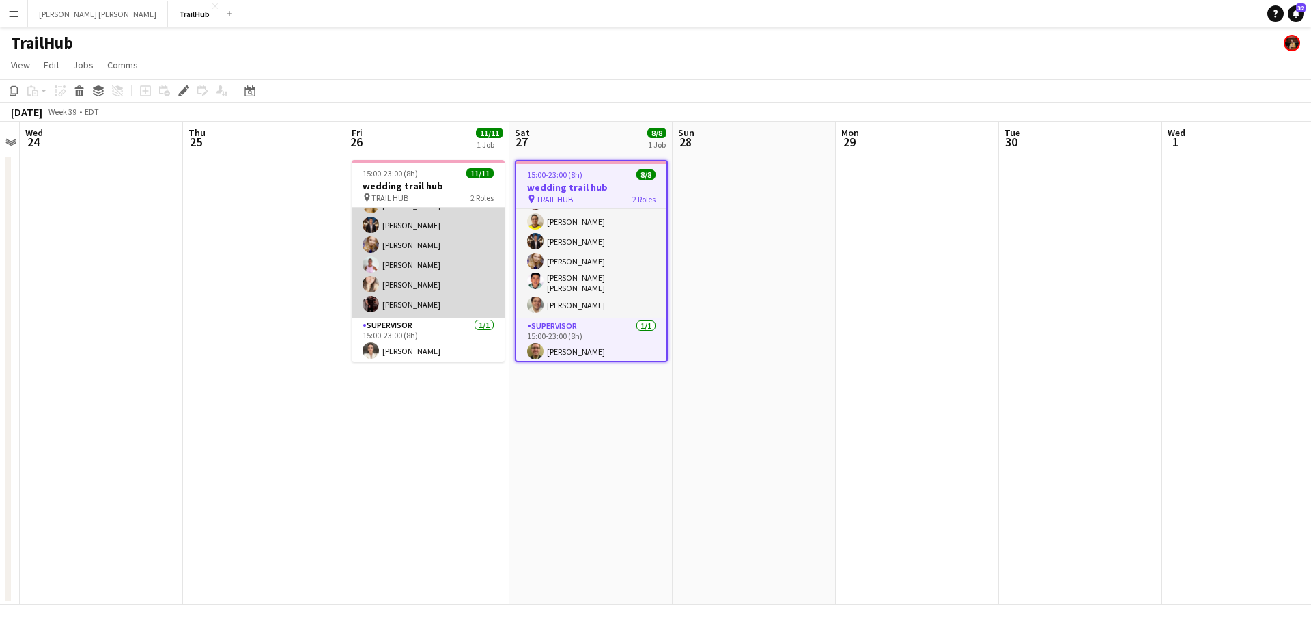
scroll to position [117, 0]
click at [382, 301] on app-card-role "SERVER 10/10 15:00-23:00 (8h) lina rojas Jasleen Kour Antonella T. Almeida Mair…" at bounding box center [428, 203] width 153 height 225
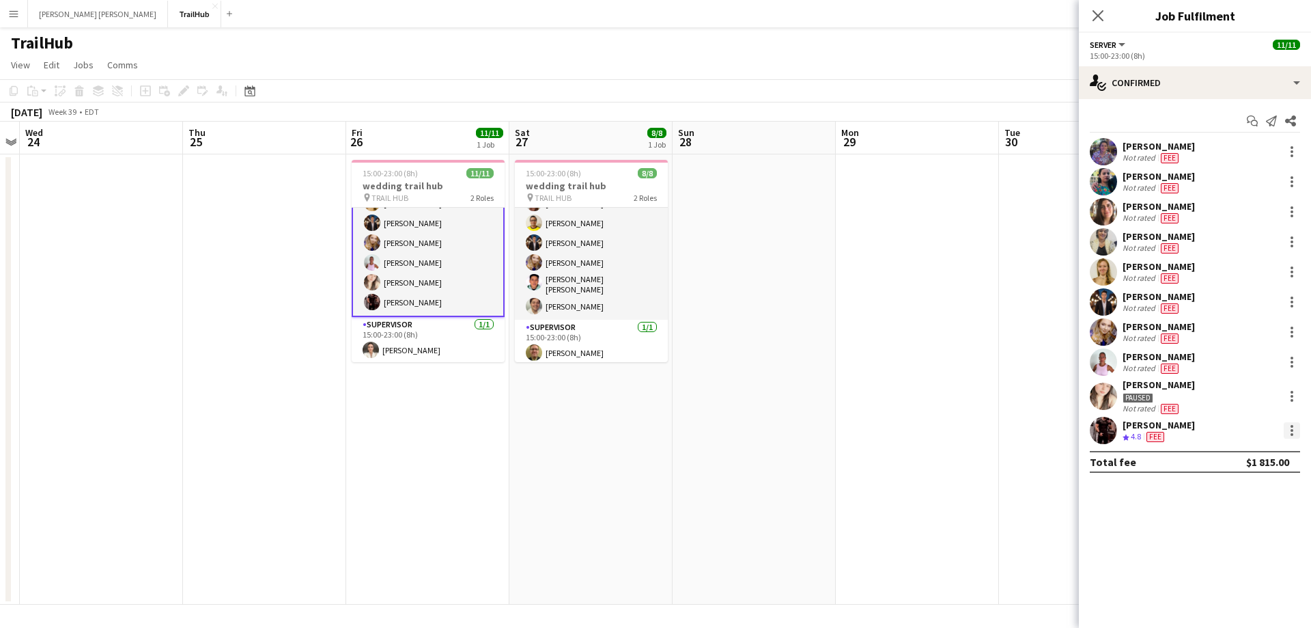
click at [1291, 428] on div at bounding box center [1292, 430] width 16 height 16
click at [1232, 363] on button "Remove" at bounding box center [1247, 372] width 107 height 33
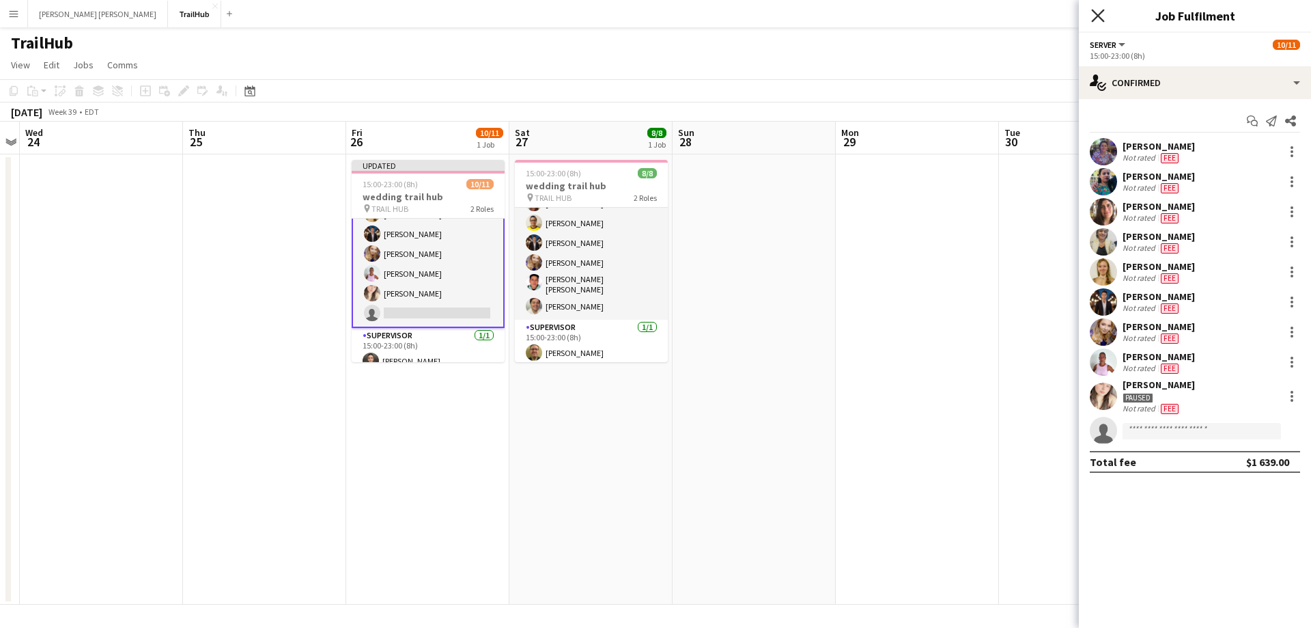
click at [1093, 10] on icon at bounding box center [1097, 15] width 13 height 13
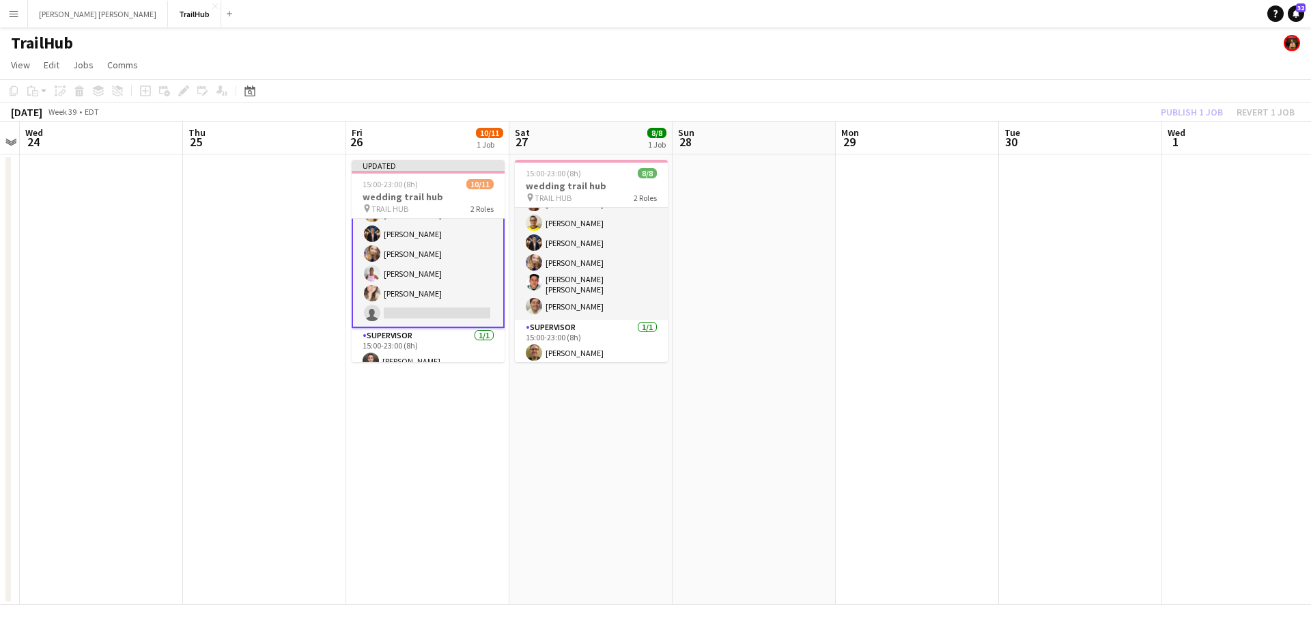
click at [1194, 110] on div "Publish 1 job Revert 1 job" at bounding box center [1228, 112] width 167 height 18
click at [1194, 110] on button "Publish 1 job" at bounding box center [1192, 112] width 73 height 18
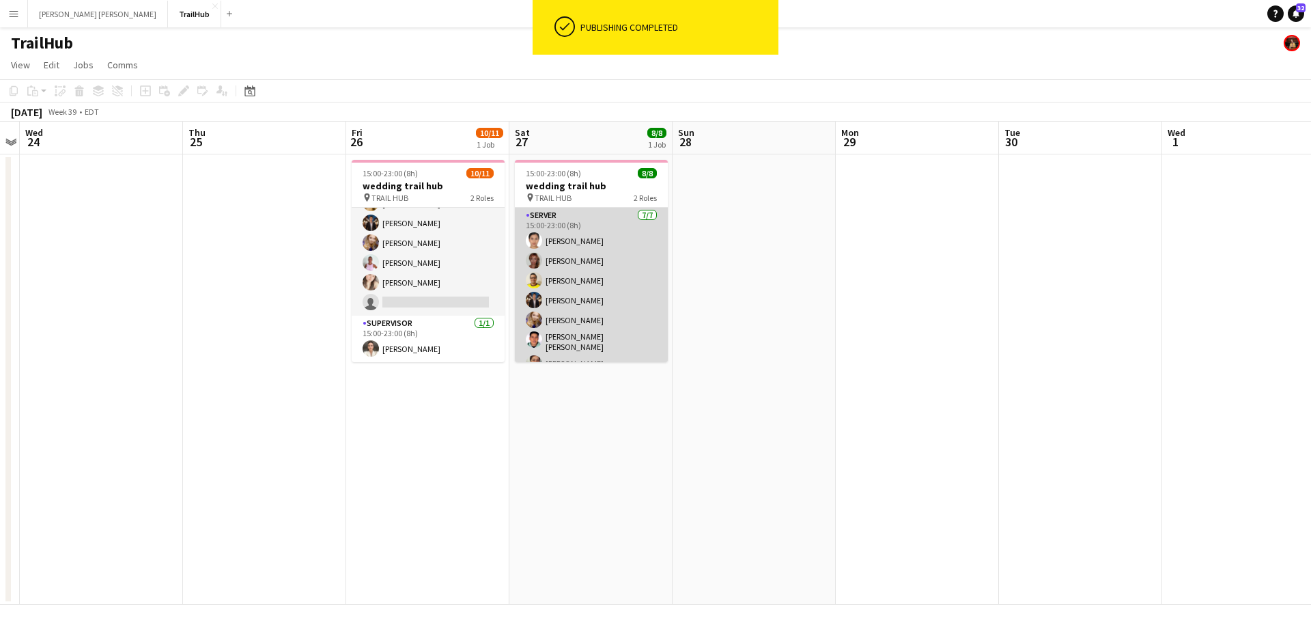
scroll to position [57, 0]
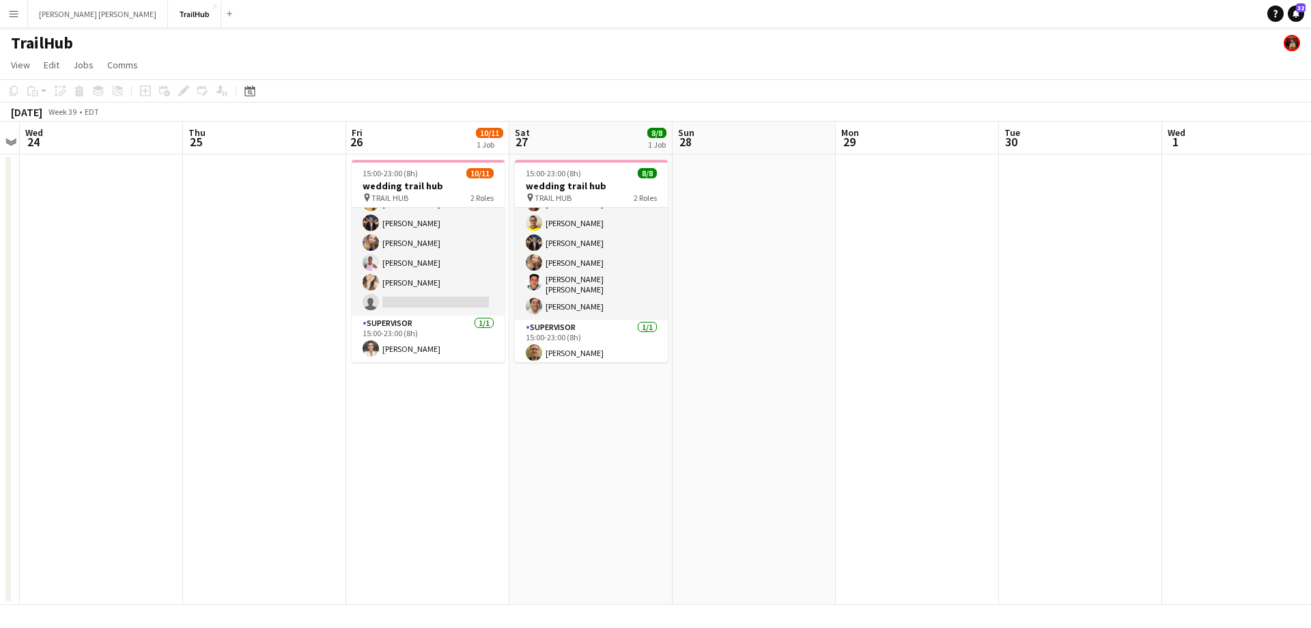
click at [13, 10] on app-icon "Menu" at bounding box center [13, 13] width 11 height 11
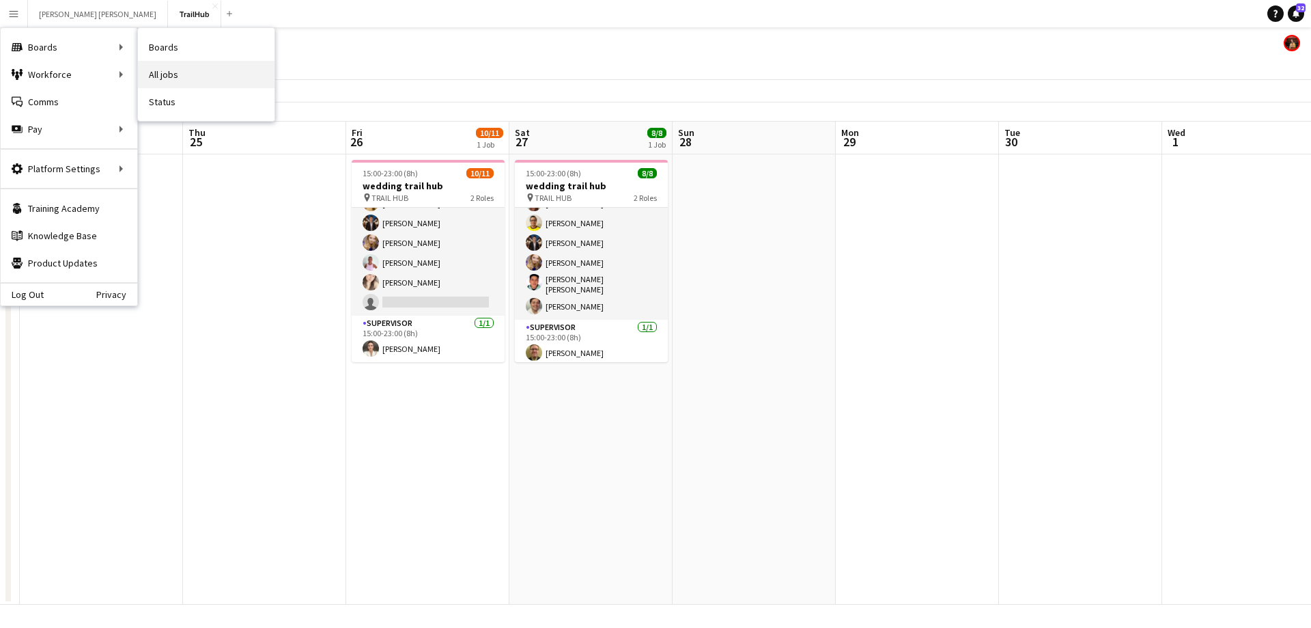
click at [180, 74] on link "All jobs" at bounding box center [206, 74] width 137 height 27
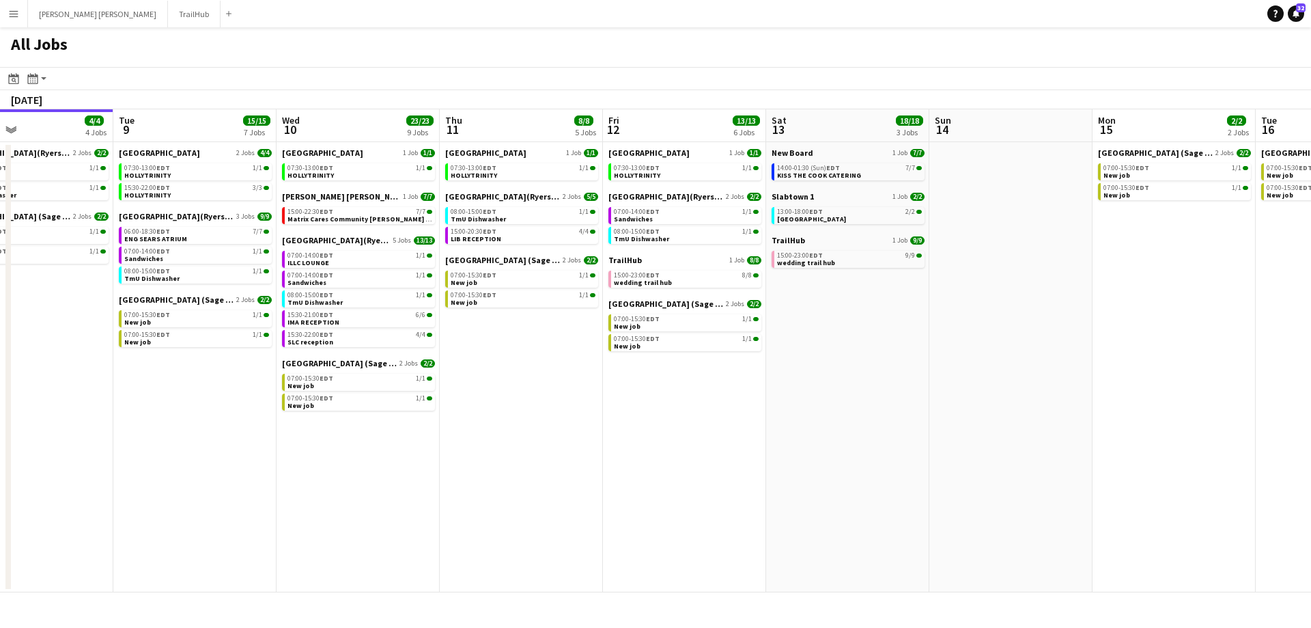
drag, startPoint x: 844, startPoint y: 357, endPoint x: 283, endPoint y: 304, distance: 563.9
click at [283, 304] on app-calendar-viewport "Fri 5 14/14 6 Jobs Sat 6 8/8 1 Job Sun 7 3/3 1 Job Mon 8 4/4 4 Jobs Tue 9 15/15…" at bounding box center [655, 350] width 1311 height 483
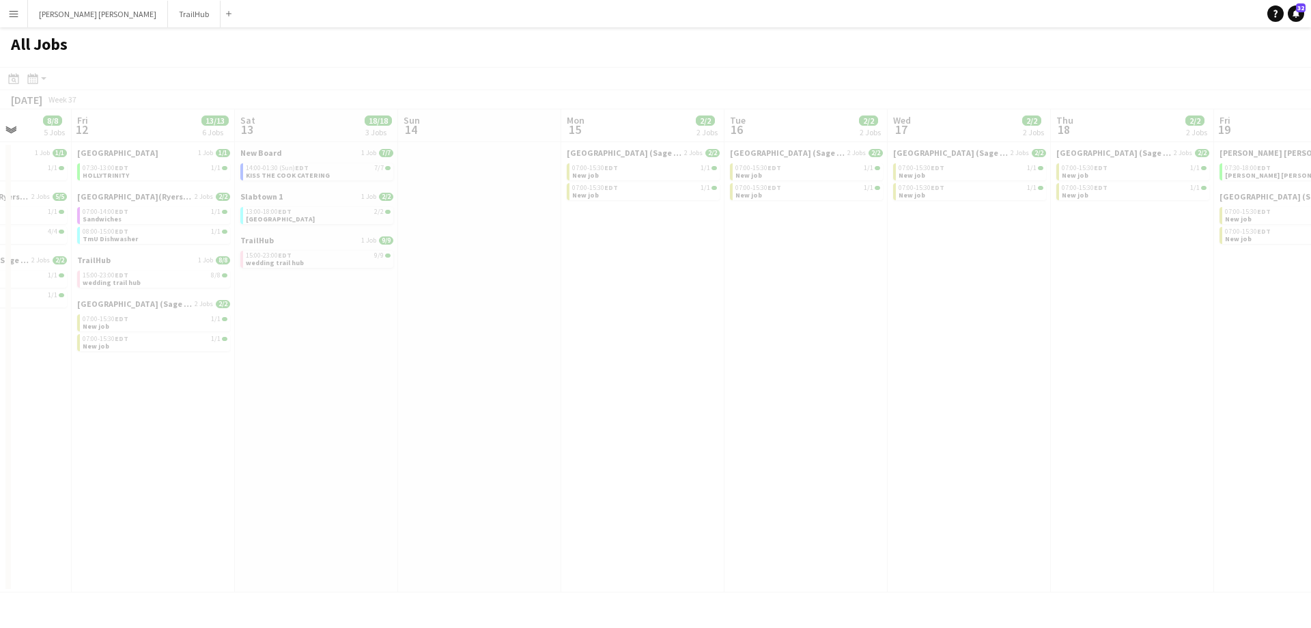
drag, startPoint x: 817, startPoint y: 342, endPoint x: 323, endPoint y: 253, distance: 501.8
click at [323, 253] on app-all-jobs "All Jobs Date picker SEP 2025 SEP 2025 Monday M Tuesday T Wednesday W Thursday …" at bounding box center [655, 309] width 1311 height 565
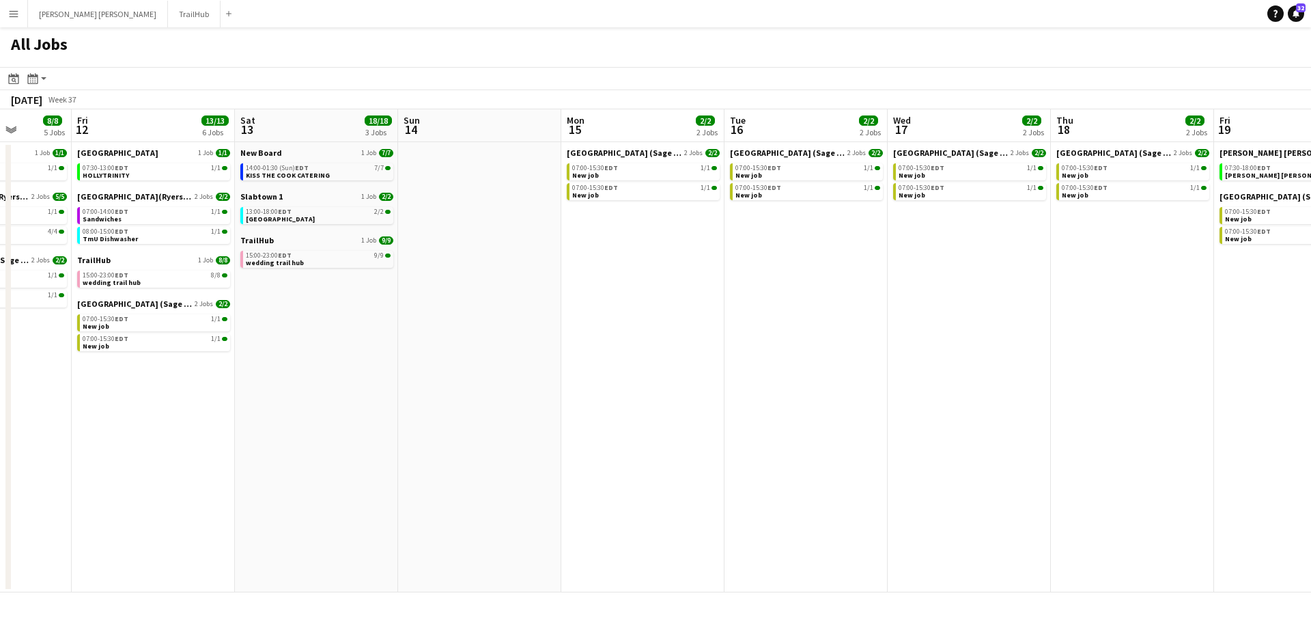
click at [304, 250] on app-calendar-viewport "Tue 9 15/15 7 Jobs Wed 10 23/23 9 Jobs Thu 11 8/8 5 Jobs Fri 12 13/13 6 Jobs Sa…" at bounding box center [655, 350] width 1311 height 483
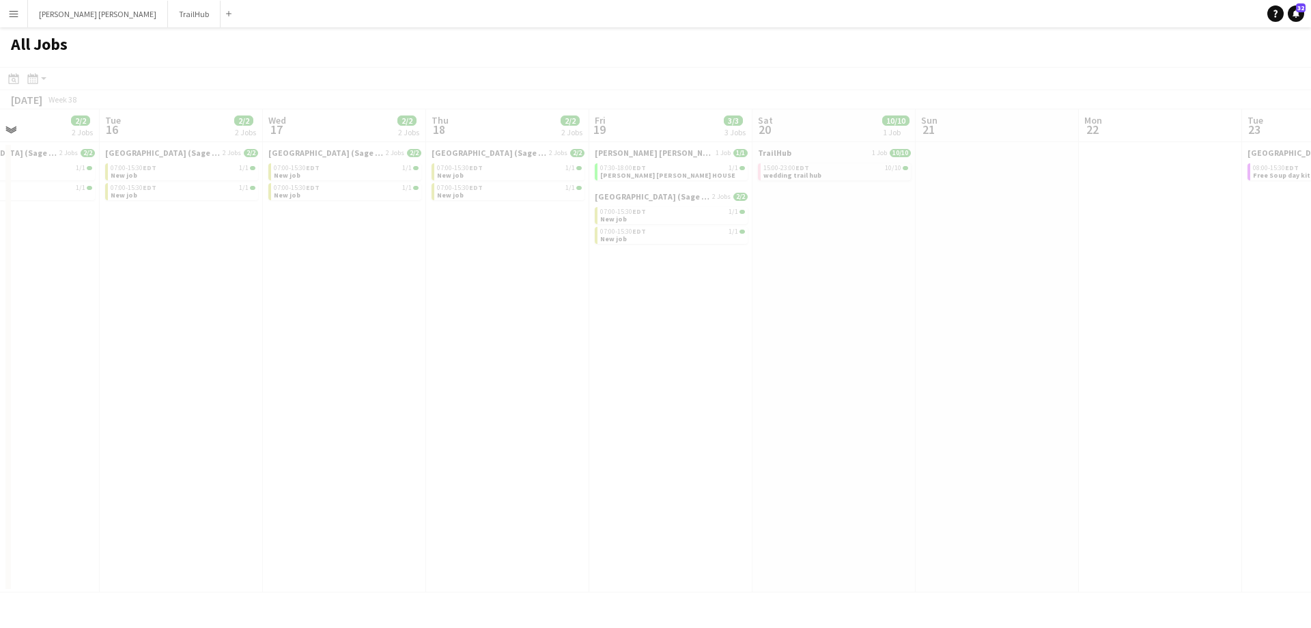
drag, startPoint x: 718, startPoint y: 298, endPoint x: 334, endPoint y: 257, distance: 386.0
click at [335, 257] on app-all-jobs "All Jobs Date picker SEP 2025 SEP 2025 Monday M Tuesday T Wednesday W Thursday …" at bounding box center [655, 309] width 1311 height 565
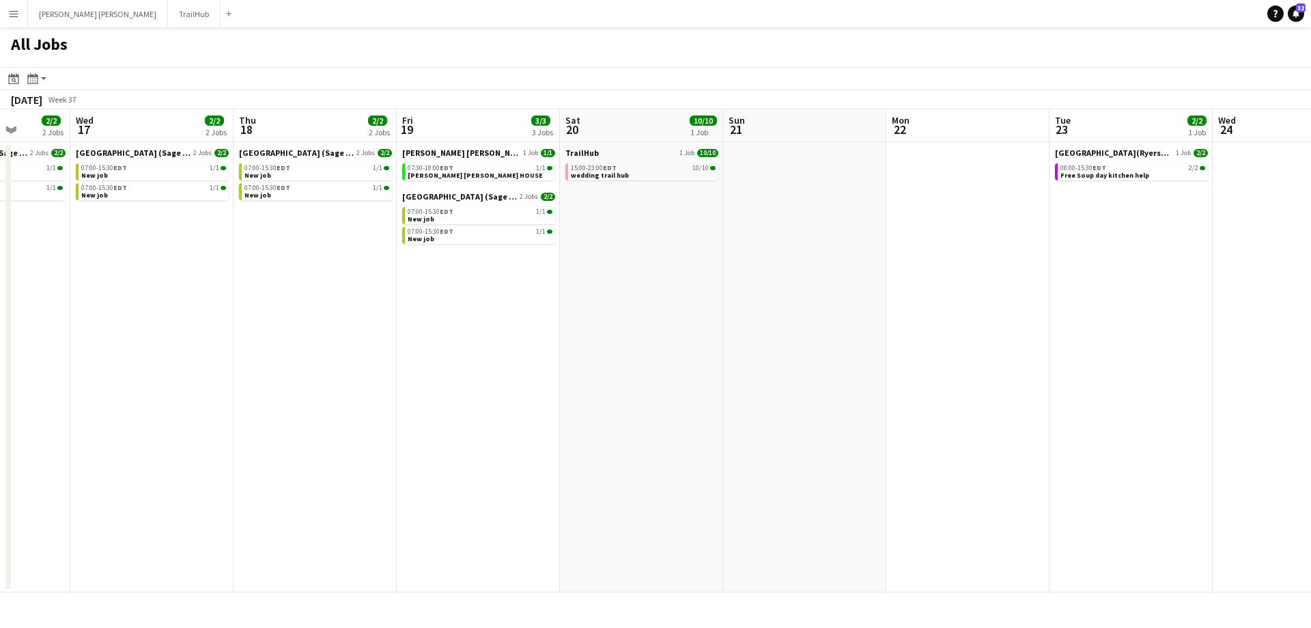
drag, startPoint x: 693, startPoint y: 320, endPoint x: 402, endPoint y: 264, distance: 296.3
click at [429, 273] on app-calendar-viewport "Sat 13 18/18 3 Jobs Sun 14 Mon 15 2/2 2 Jobs Tue 16 2/2 2 Jobs Wed 17 2/2 2 Job…" at bounding box center [655, 350] width 1311 height 483
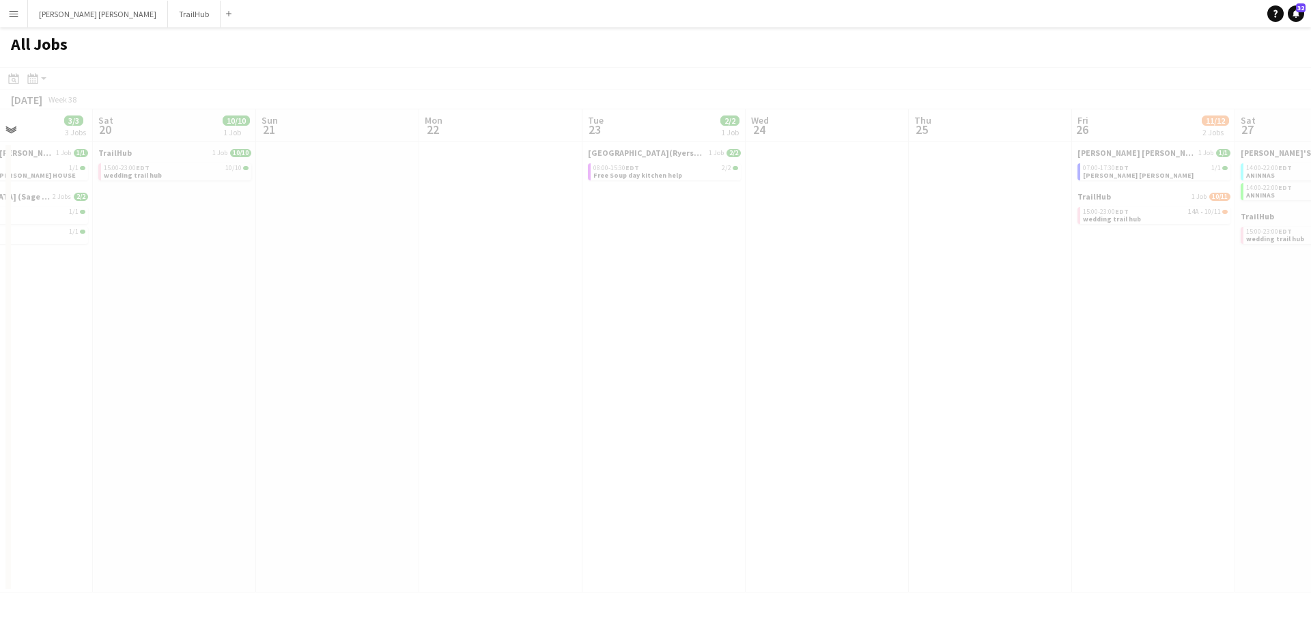
drag, startPoint x: 724, startPoint y: 301, endPoint x: 367, endPoint y: 241, distance: 361.5
click at [355, 238] on app-calendar-viewport "Wed 17 2/2 2 Jobs Thu 18 2/2 2 Jobs Fri 19 3/3 3 Jobs Sat 20 10/10 1 Job Sun 21…" at bounding box center [655, 350] width 1311 height 483
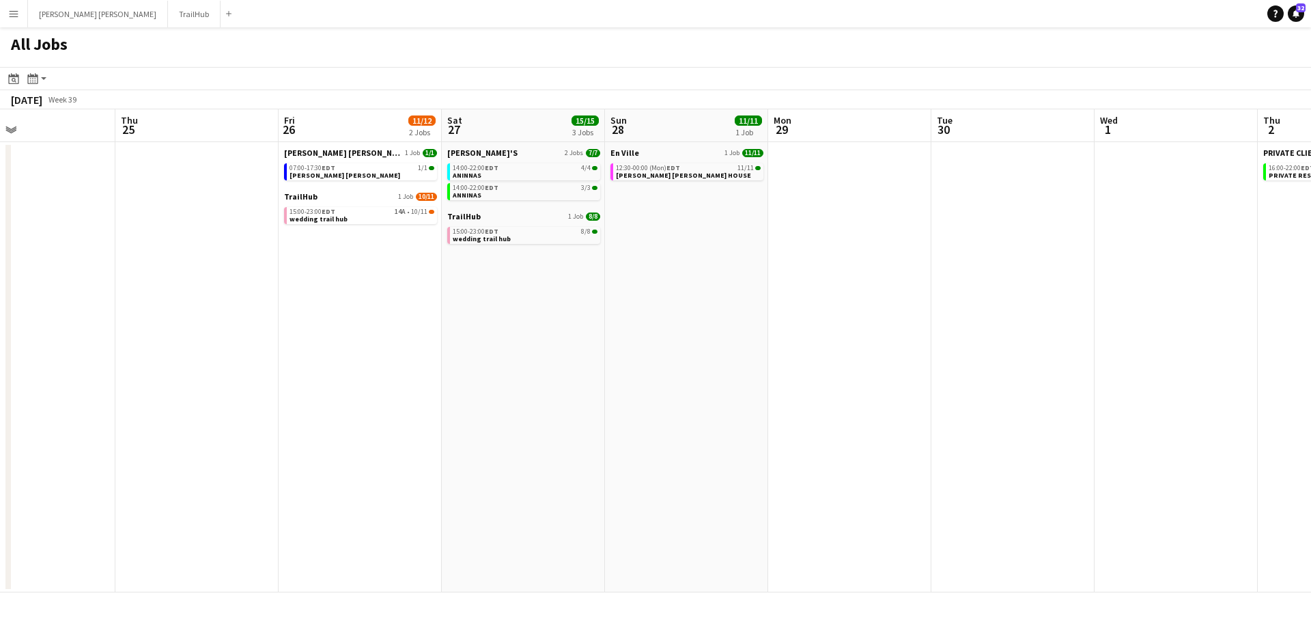
scroll to position [0, 501]
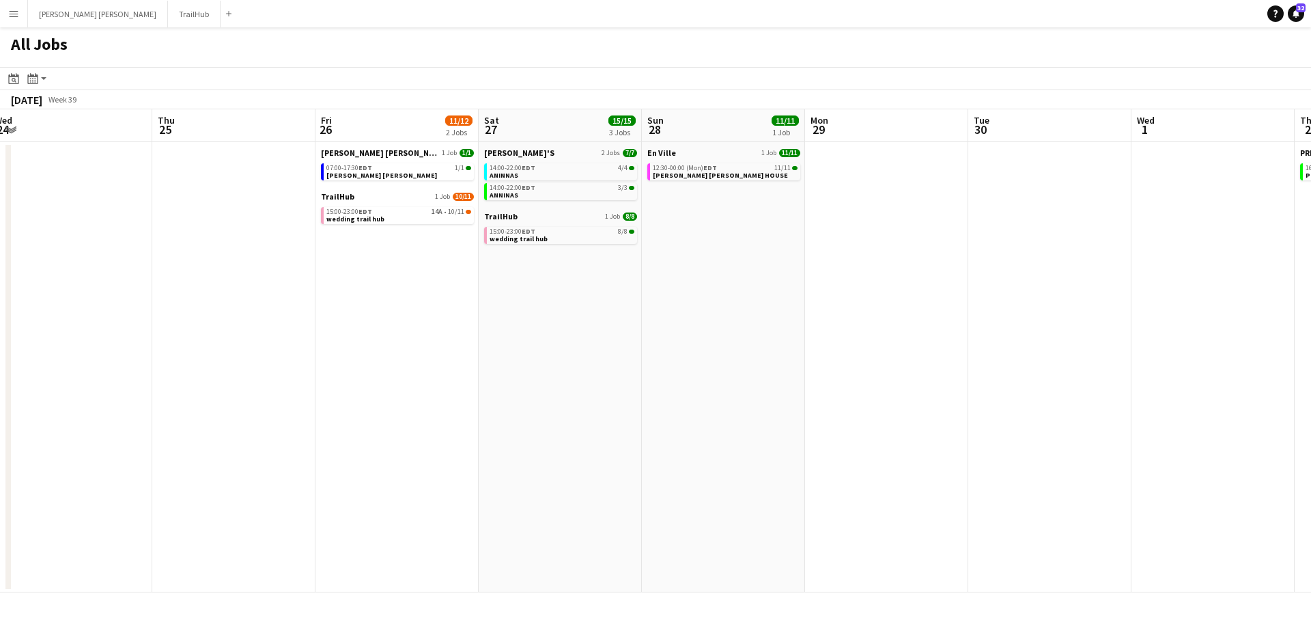
drag, startPoint x: 942, startPoint y: 310, endPoint x: 196, endPoint y: 262, distance: 748.0
click at [195, 263] on app-calendar-viewport "Sun 21 Mon 22 Tue 23 2/2 1 Job Wed 24 Thu 25 Fri 26 11/12 2 Jobs Sat 27 15/15 3…" at bounding box center [655, 350] width 1311 height 483
click at [516, 175] on span "ANINNAS" at bounding box center [504, 175] width 29 height 9
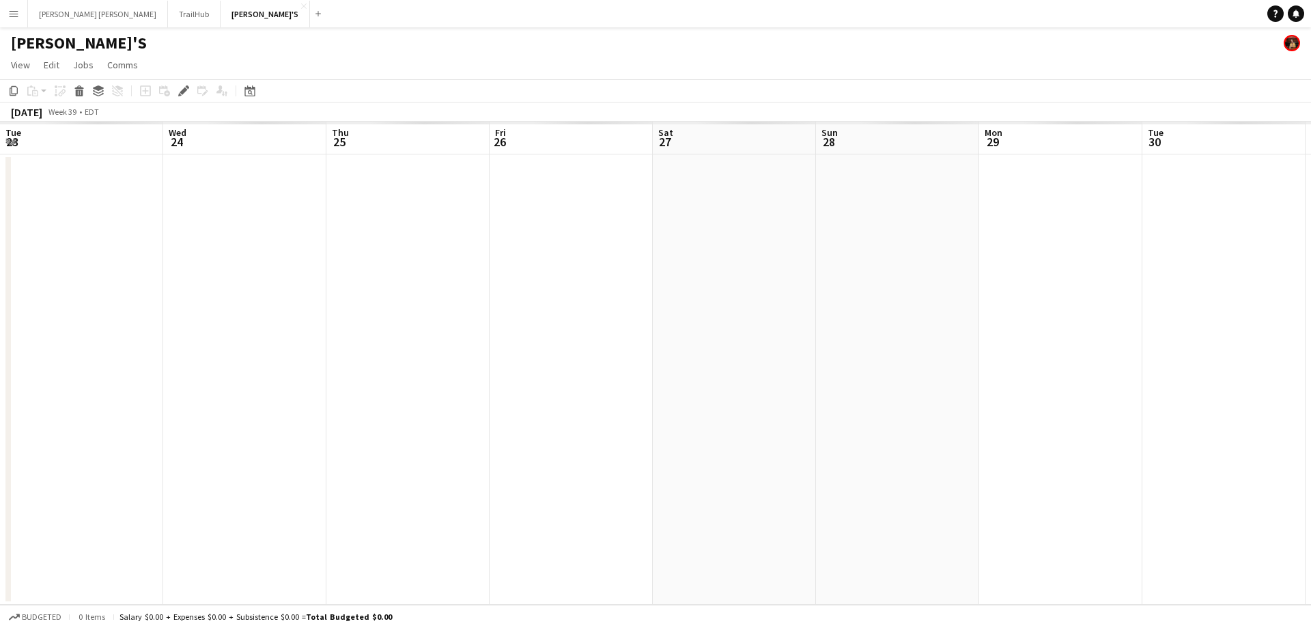
scroll to position [0, 470]
